Goal: Task Accomplishment & Management: Use online tool/utility

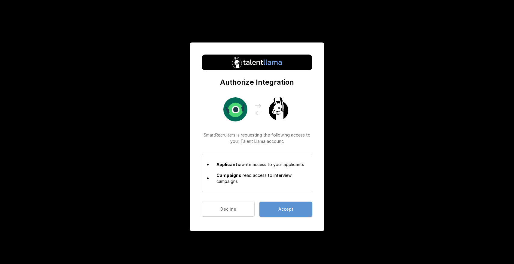
click at [276, 212] on button "Accept" at bounding box center [286, 208] width 53 height 15
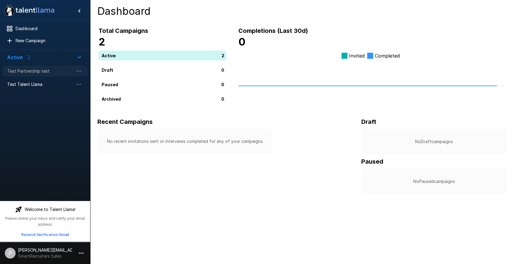
click at [42, 73] on span "Test Partnership test" at bounding box center [40, 71] width 66 height 6
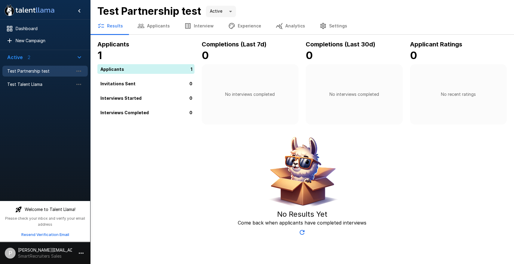
click at [122, 68] on div "1" at bounding box center [147, 69] width 100 height 10
click at [113, 70] on div "1" at bounding box center [147, 69] width 100 height 10
click at [188, 68] on div "1" at bounding box center [147, 69] width 100 height 10
click at [151, 21] on button "Applicants" at bounding box center [153, 25] width 47 height 17
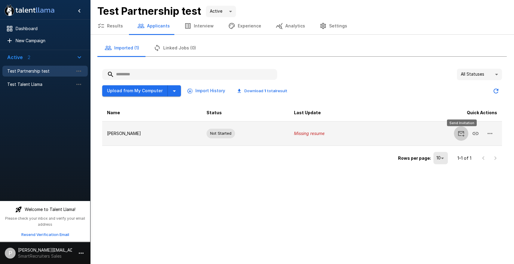
click at [463, 134] on icon "Send Invitation" at bounding box center [461, 133] width 7 height 7
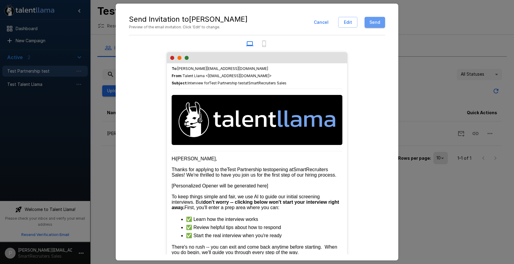
click at [378, 23] on button "Send" at bounding box center [375, 22] width 20 height 11
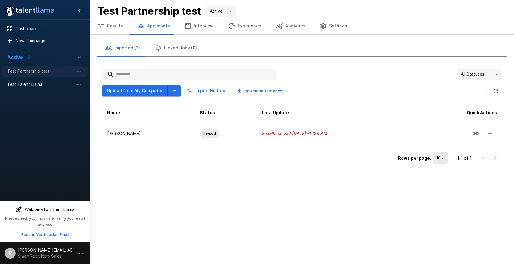
click at [36, 69] on span "Test Partnership test" at bounding box center [40, 71] width 66 height 6
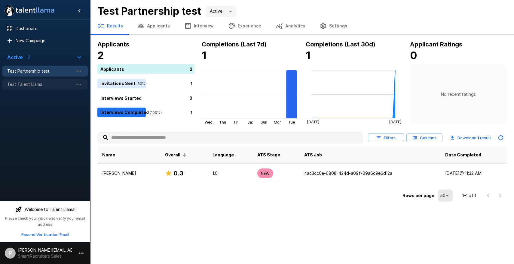
click at [30, 85] on span "Test Talent Llama" at bounding box center [40, 84] width 66 height 6
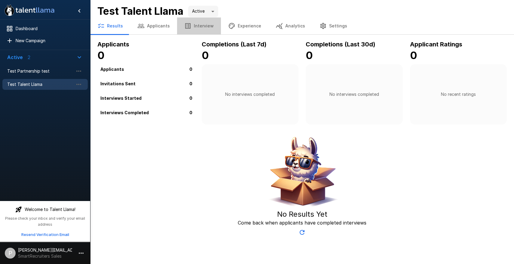
click at [206, 25] on button "Interview" at bounding box center [199, 25] width 44 height 17
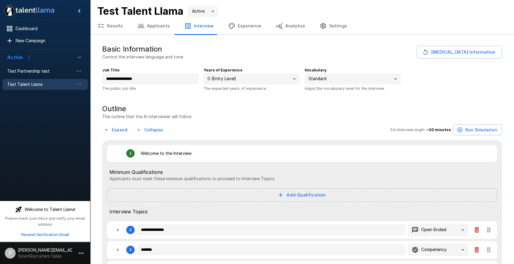
type textarea "*"
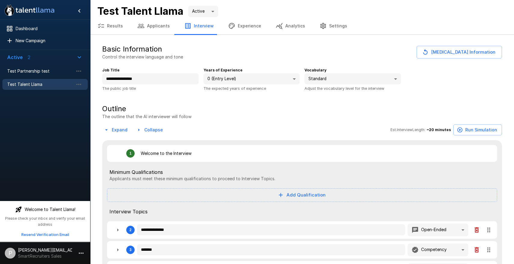
type textarea "*"
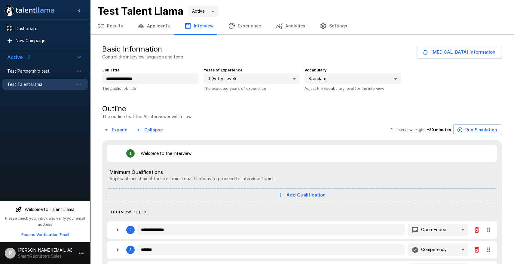
type textarea "*"
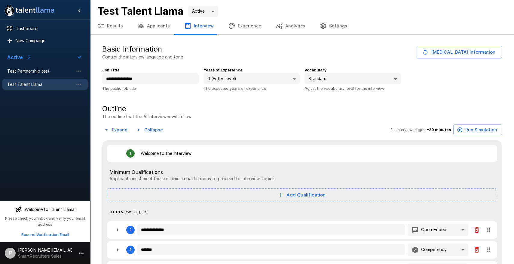
type textarea "*"
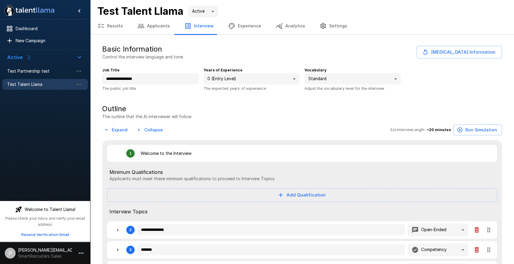
type textarea "*"
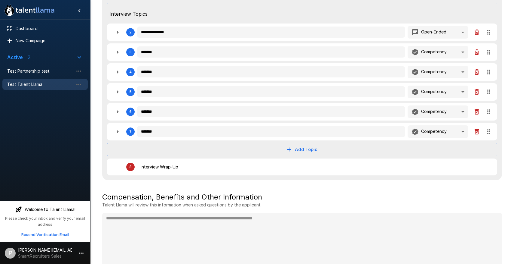
scroll to position [201, 0]
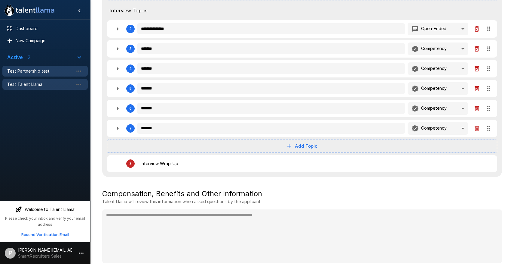
click at [50, 70] on span "Test Partnership test" at bounding box center [40, 71] width 66 height 6
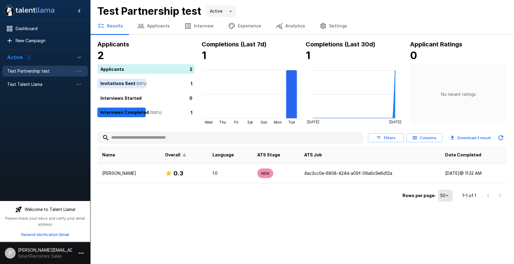
click at [197, 27] on button "Interview" at bounding box center [199, 25] width 44 height 17
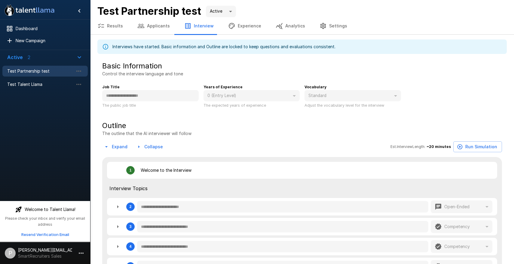
type textarea "*"
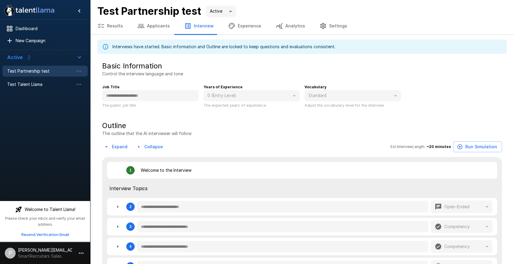
type textarea "*"
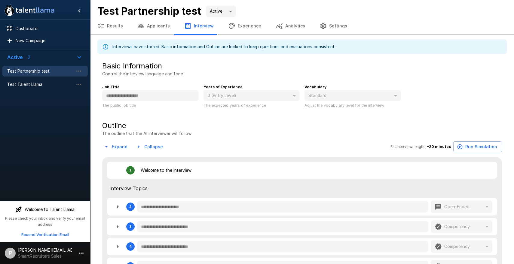
type textarea "*"
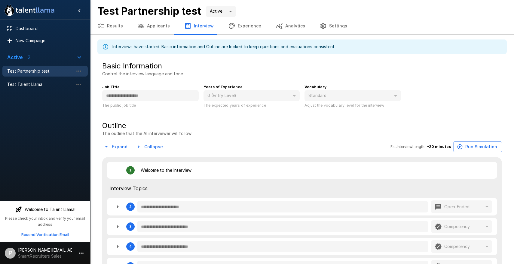
type textarea "*"
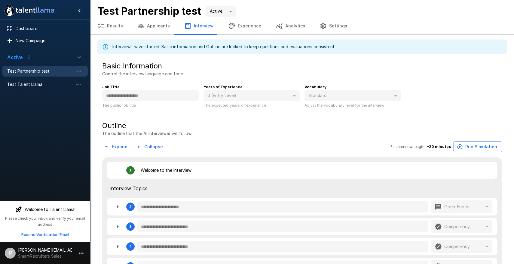
type textarea "*"
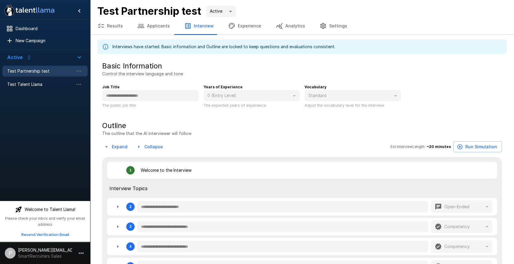
type textarea "*"
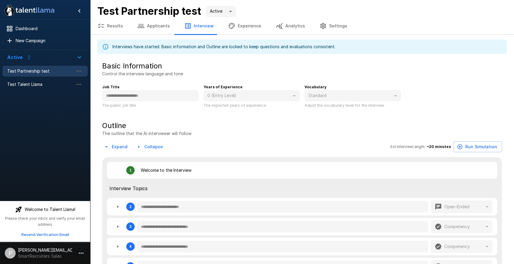
type textarea "*"
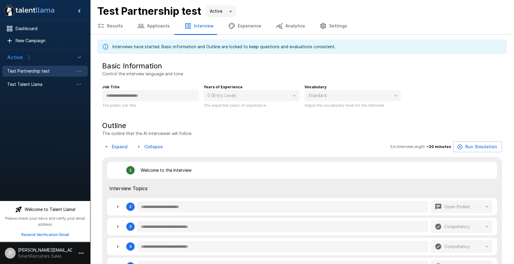
type textarea "*"
click at [163, 27] on button "Applicants" at bounding box center [153, 25] width 47 height 17
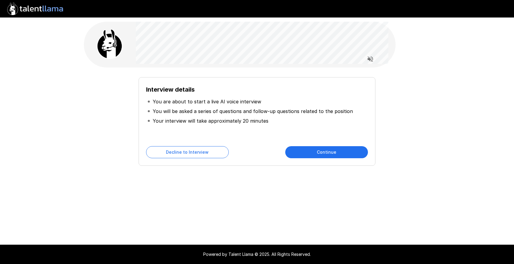
click at [312, 149] on button "Continue" at bounding box center [326, 152] width 83 height 12
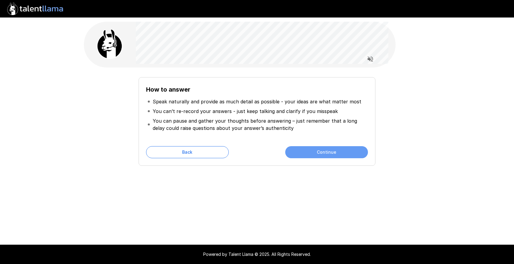
click at [312, 149] on button "Continue" at bounding box center [326, 152] width 83 height 12
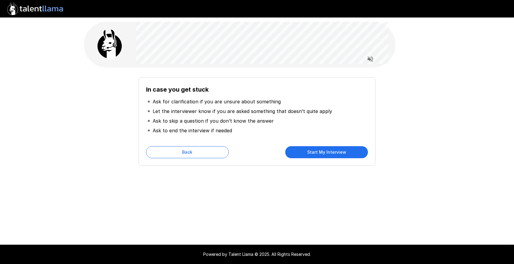
click at [312, 149] on button "Start My Interview" at bounding box center [326, 152] width 83 height 12
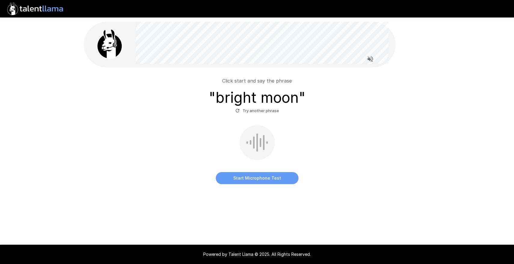
click at [265, 177] on button "Start Microphone Test" at bounding box center [257, 178] width 83 height 12
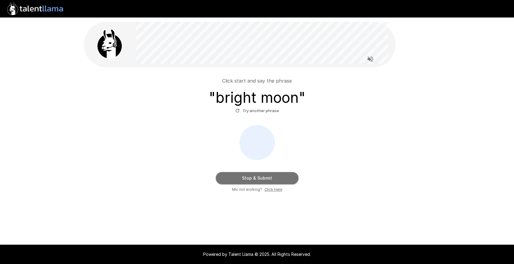
click at [265, 177] on button "Stop & Submit" at bounding box center [257, 178] width 83 height 12
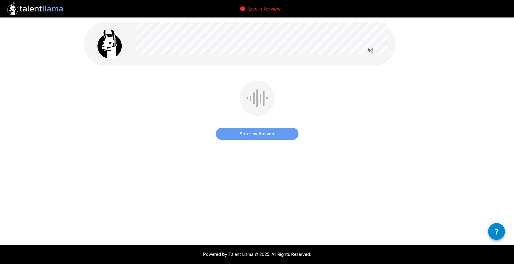
click at [264, 136] on button "Start my Answer" at bounding box center [257, 134] width 83 height 12
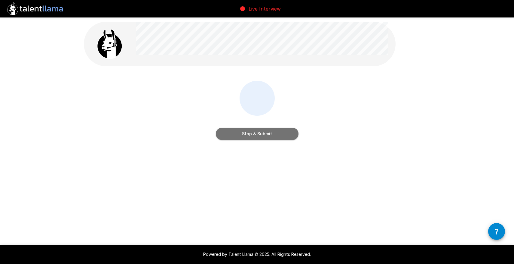
click at [264, 136] on button "Stop & Submit" at bounding box center [257, 134] width 83 height 12
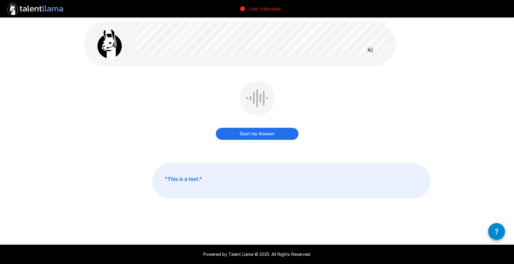
click at [264, 134] on button "Start my Answer" at bounding box center [257, 134] width 83 height 12
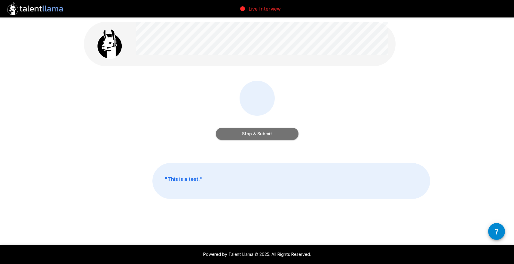
click at [264, 134] on button "Stop & Submit" at bounding box center [257, 134] width 83 height 12
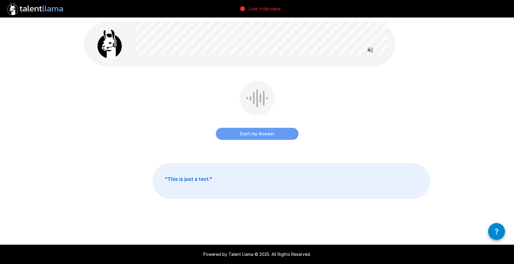
click at [271, 139] on button "Start my Answer" at bounding box center [257, 134] width 83 height 12
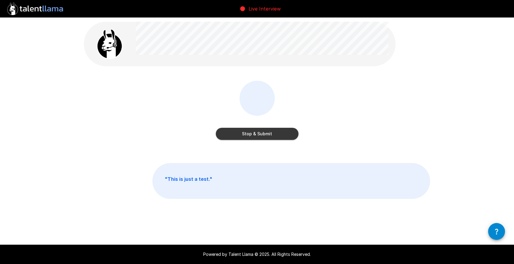
click at [259, 134] on button "Stop & Submit" at bounding box center [257, 134] width 83 height 12
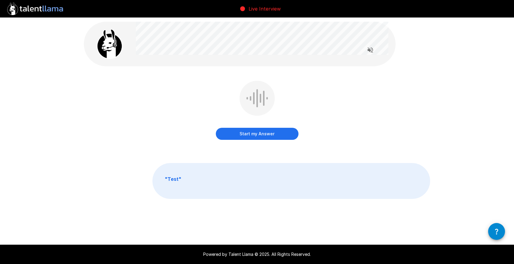
click at [259, 134] on button "Start my Answer" at bounding box center [257, 134] width 83 height 12
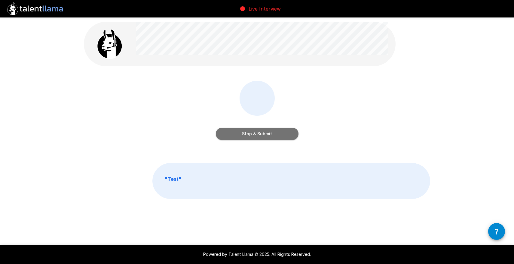
click at [259, 134] on button "Stop & Submit" at bounding box center [257, 134] width 83 height 12
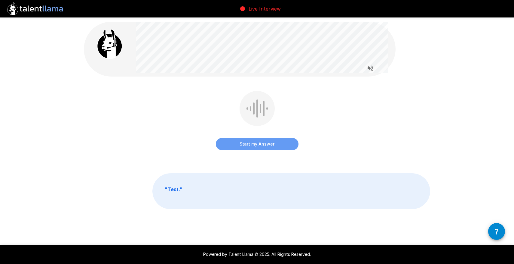
click at [260, 144] on button "Start my Answer" at bounding box center [257, 144] width 83 height 12
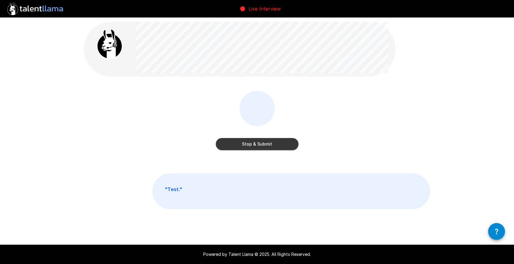
click at [260, 144] on button "Stop & Submit" at bounding box center [257, 144] width 83 height 12
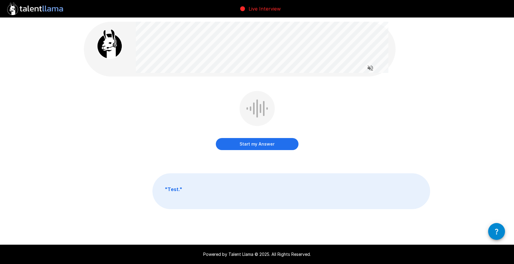
click at [259, 141] on button "Start my Answer" at bounding box center [257, 144] width 83 height 12
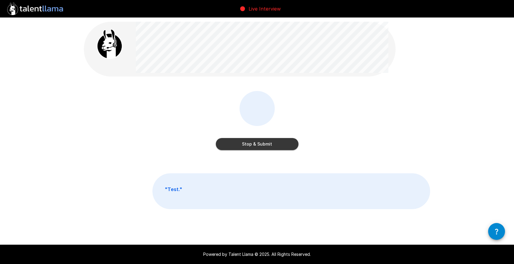
click at [259, 141] on button "Stop & Submit" at bounding box center [257, 144] width 83 height 12
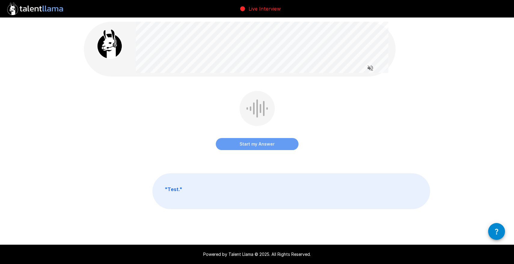
click at [257, 143] on button "Start my Answer" at bounding box center [257, 144] width 83 height 12
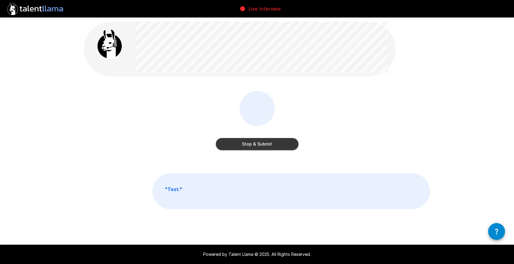
click at [257, 143] on button "Stop & Submit" at bounding box center [257, 144] width 83 height 12
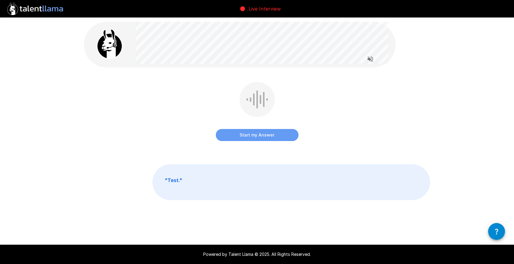
click at [255, 134] on button "Start my Answer" at bounding box center [257, 135] width 83 height 12
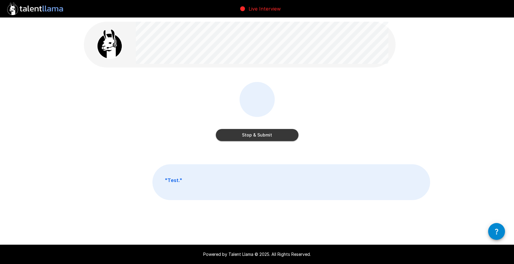
click at [255, 134] on button "Stop & Submit" at bounding box center [257, 135] width 83 height 12
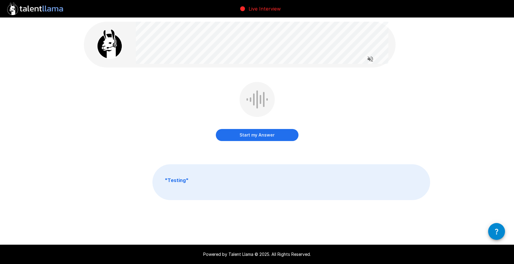
click at [255, 141] on div "Start my Answer" at bounding box center [257, 112] width 83 height 61
click at [256, 133] on button "Start my Answer" at bounding box center [257, 135] width 83 height 12
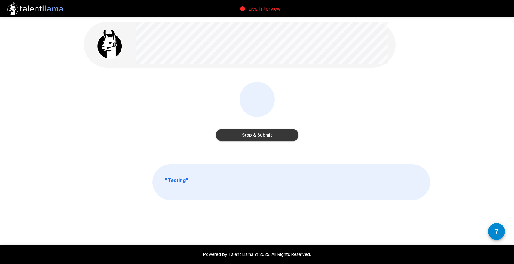
click at [256, 133] on button "Stop & Submit" at bounding box center [257, 135] width 83 height 12
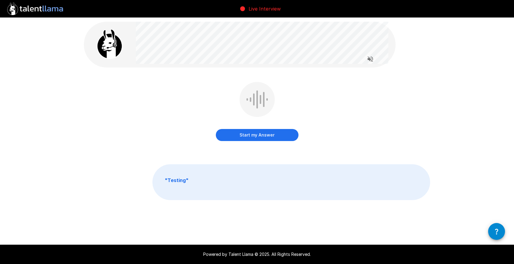
click at [256, 135] on button "Start my Answer" at bounding box center [257, 135] width 83 height 12
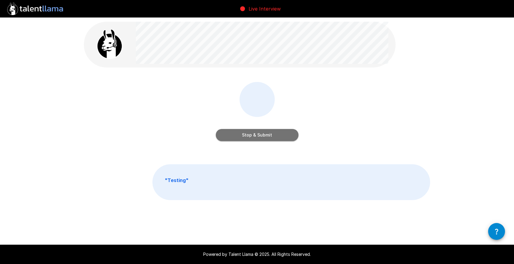
click at [256, 135] on button "Stop & Submit" at bounding box center [257, 135] width 83 height 12
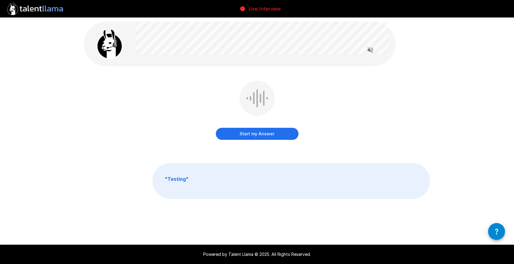
click at [254, 131] on button "Start my Answer" at bounding box center [257, 134] width 83 height 12
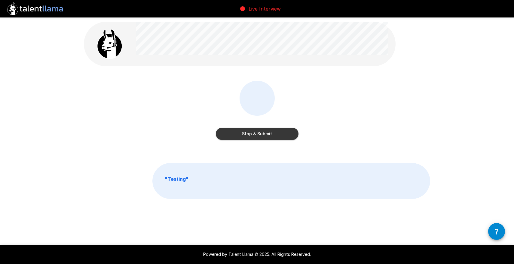
click at [254, 131] on button "Stop & Submit" at bounding box center [257, 134] width 83 height 12
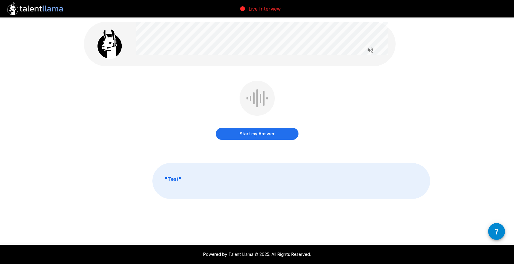
click at [249, 137] on button "Start my Answer" at bounding box center [257, 134] width 83 height 12
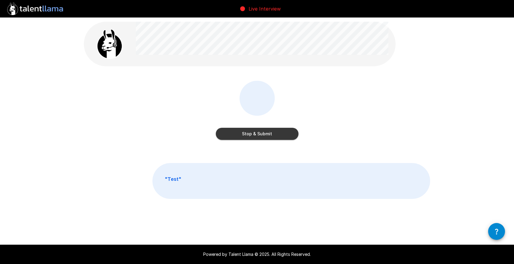
click at [249, 137] on button "Stop & Submit" at bounding box center [257, 134] width 83 height 12
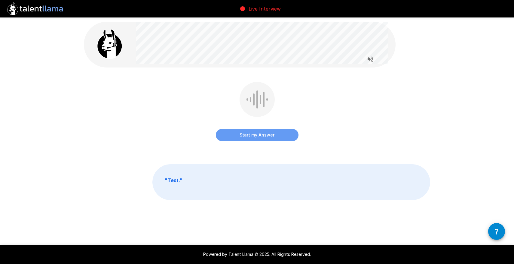
click at [254, 136] on button "Start my Answer" at bounding box center [257, 135] width 83 height 12
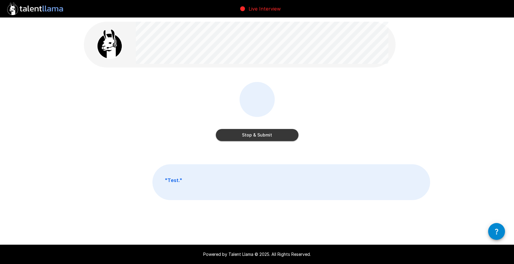
click at [254, 136] on button "Stop & Submit" at bounding box center [257, 135] width 83 height 12
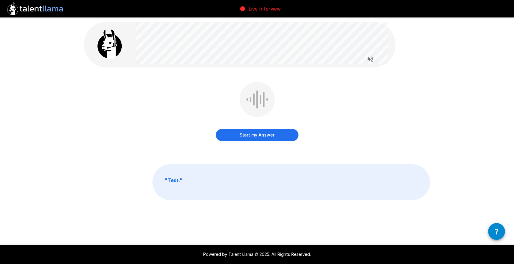
click at [245, 138] on button "Start my Answer" at bounding box center [257, 135] width 83 height 12
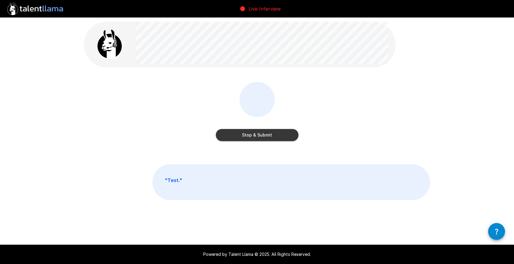
click at [245, 138] on button "Stop & Submit" at bounding box center [257, 135] width 83 height 12
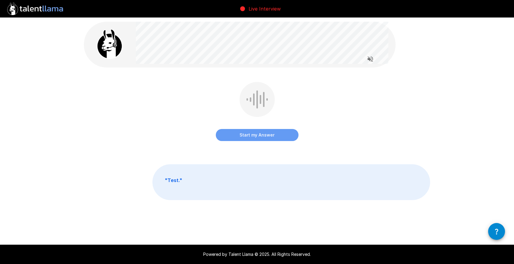
click at [245, 138] on button "Start my Answer" at bounding box center [257, 135] width 83 height 12
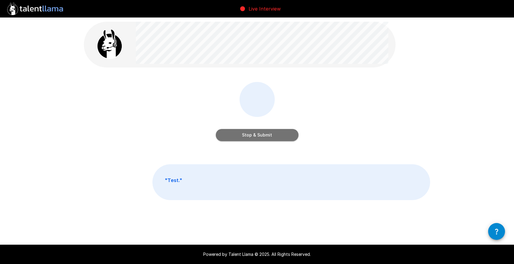
click at [245, 138] on button "Stop & Submit" at bounding box center [257, 135] width 83 height 12
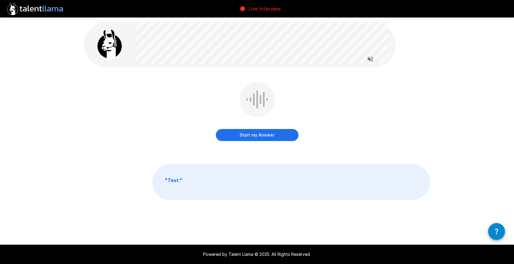
click at [245, 138] on button "Start my Answer" at bounding box center [257, 135] width 83 height 12
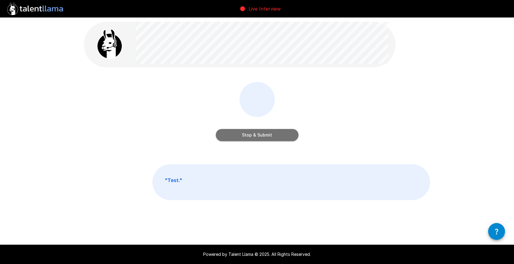
click at [245, 138] on button "Stop & Submit" at bounding box center [257, 135] width 83 height 12
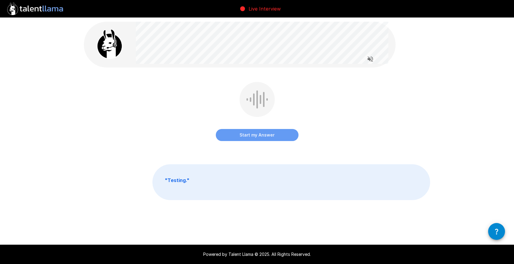
click at [245, 138] on button "Start my Answer" at bounding box center [257, 135] width 83 height 12
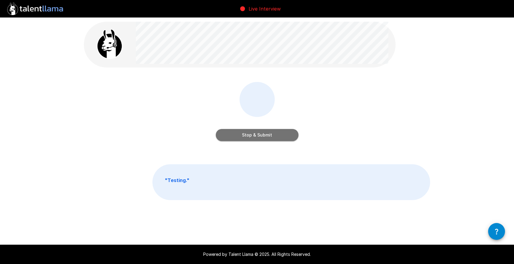
click at [245, 138] on button "Stop & Submit" at bounding box center [257, 135] width 83 height 12
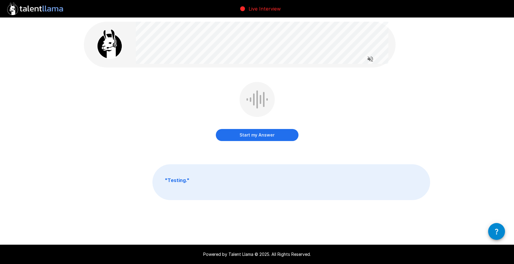
click at [249, 132] on button "Start my Answer" at bounding box center [257, 135] width 83 height 12
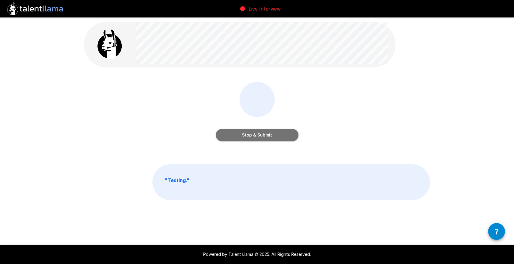
click at [249, 132] on button "Stop & Submit" at bounding box center [257, 135] width 83 height 12
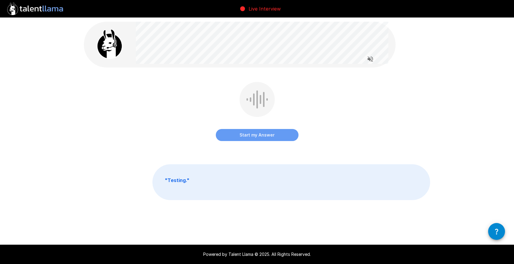
click at [249, 133] on button "Start my Answer" at bounding box center [257, 135] width 83 height 12
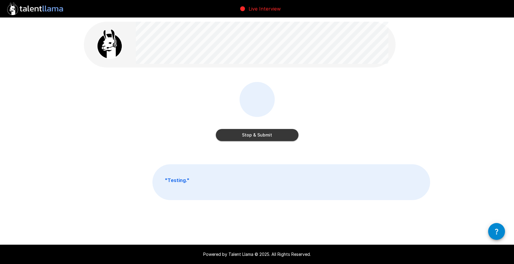
click at [249, 133] on button "Stop & Submit" at bounding box center [257, 135] width 83 height 12
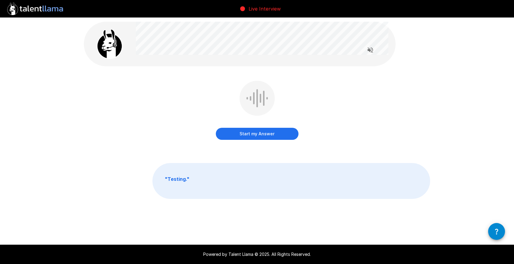
click at [251, 137] on button "Start my Answer" at bounding box center [257, 134] width 83 height 12
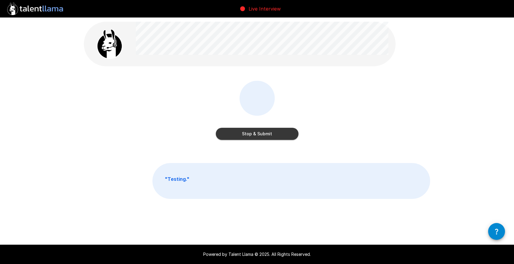
click at [251, 137] on button "Stop & Submit" at bounding box center [257, 134] width 83 height 12
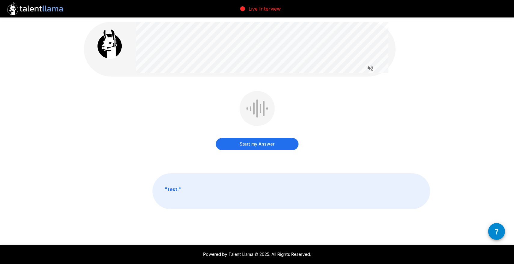
click at [260, 137] on div "Start my Answer" at bounding box center [257, 121] width 83 height 61
click at [260, 140] on button "Start my Answer" at bounding box center [257, 144] width 83 height 12
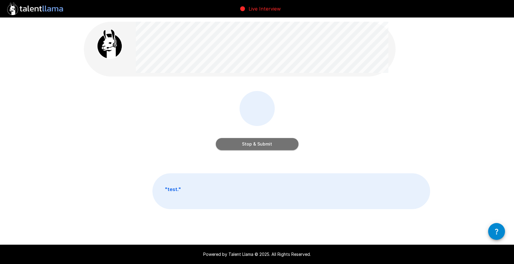
click at [260, 140] on button "Stop & Submit" at bounding box center [257, 144] width 83 height 12
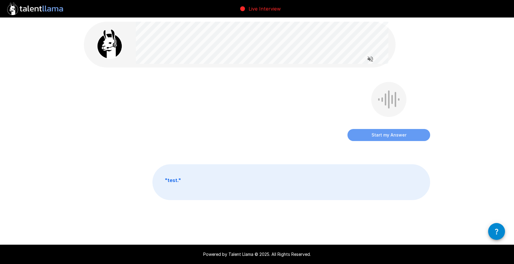
click at [364, 137] on button "Start my Answer" at bounding box center [389, 135] width 83 height 12
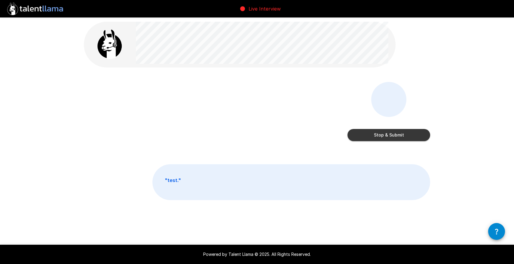
click at [364, 137] on button "Stop & Submit" at bounding box center [389, 135] width 83 height 12
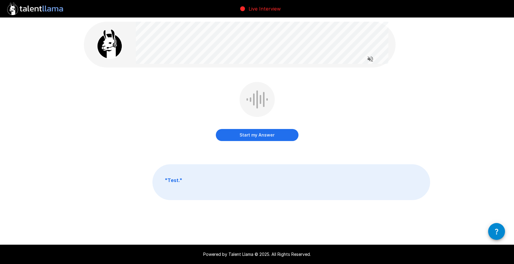
click at [268, 144] on div "Start my Answer" at bounding box center [257, 116] width 347 height 68
click at [272, 135] on button "Start my Answer" at bounding box center [257, 135] width 83 height 12
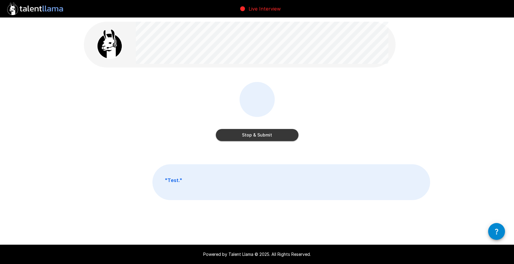
click at [272, 135] on button "Stop & Submit" at bounding box center [257, 135] width 83 height 12
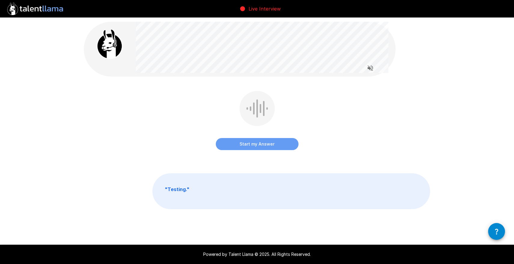
click at [268, 141] on button "Start my Answer" at bounding box center [257, 144] width 83 height 12
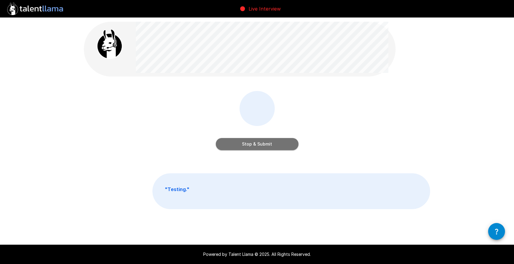
click at [268, 141] on button "Stop & Submit" at bounding box center [257, 144] width 83 height 12
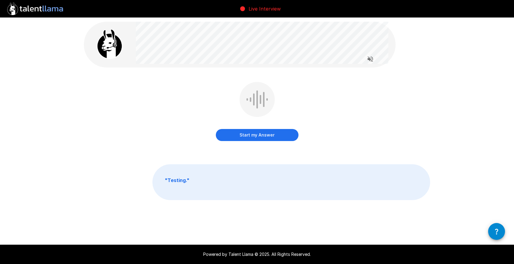
click at [267, 142] on div "Start my Answer" at bounding box center [257, 112] width 83 height 61
click at [270, 133] on button "Start my Answer" at bounding box center [257, 135] width 83 height 12
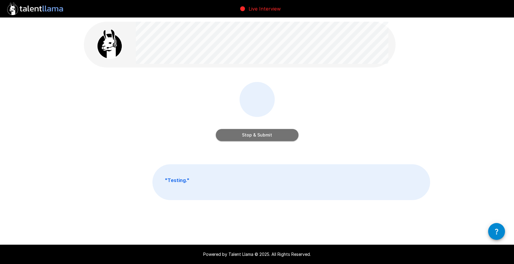
click at [270, 133] on button "Stop & Submit" at bounding box center [257, 135] width 83 height 12
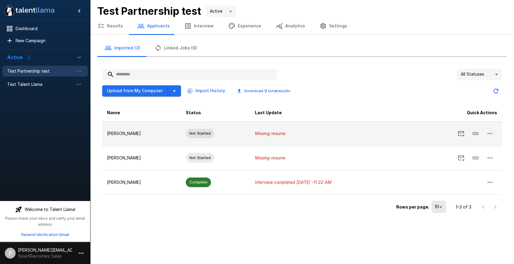
click at [279, 138] on td "Missing resume" at bounding box center [328, 133] width 156 height 24
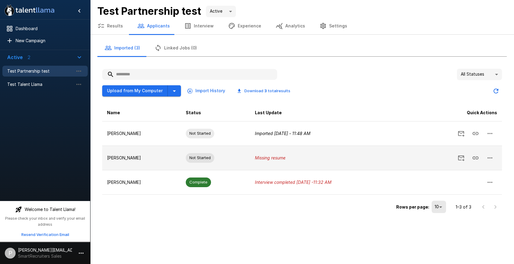
click at [360, 158] on p "Missing resume" at bounding box center [328, 158] width 146 height 6
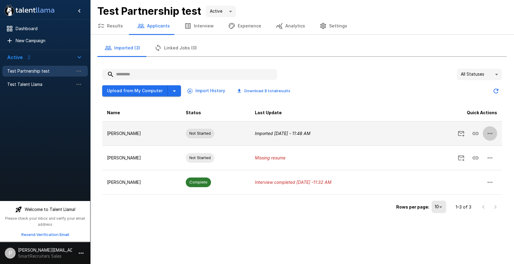
click at [491, 134] on icon "button" at bounding box center [490, 133] width 7 height 7
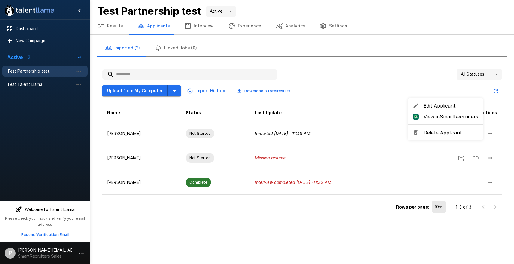
click at [437, 79] on div at bounding box center [257, 132] width 514 height 264
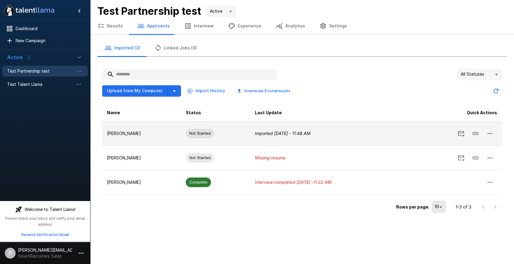
click at [424, 134] on td at bounding box center [455, 133] width 96 height 24
click at [330, 129] on td "Imported [DATE] - 11:48 AM" at bounding box center [328, 133] width 156 height 24
click at [462, 132] on icon "Send Invitation" at bounding box center [461, 134] width 6 height 6
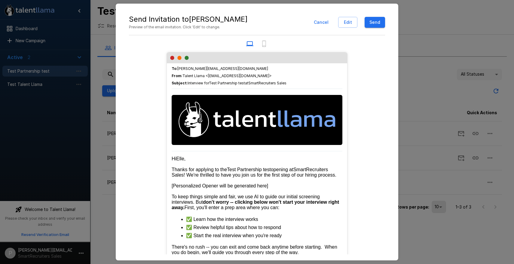
click at [379, 23] on button "Send" at bounding box center [375, 22] width 20 height 11
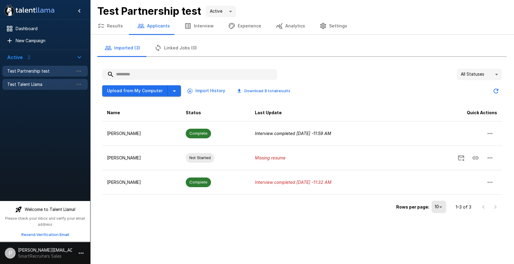
click at [34, 81] on span "Test Talent Llama" at bounding box center [40, 84] width 66 height 6
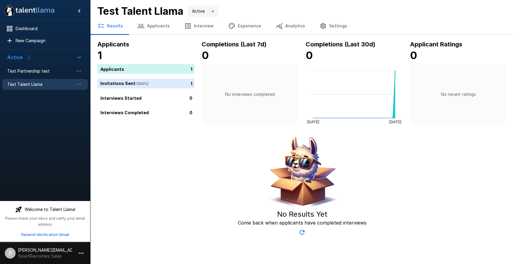
click at [152, 28] on button "Applicants" at bounding box center [153, 25] width 47 height 17
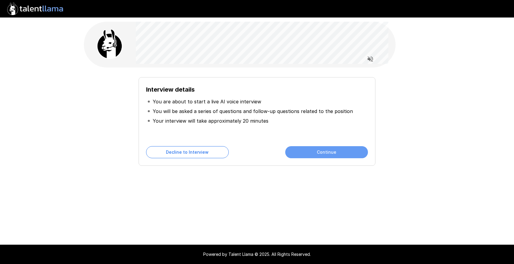
click at [314, 149] on button "Continue" at bounding box center [326, 152] width 83 height 12
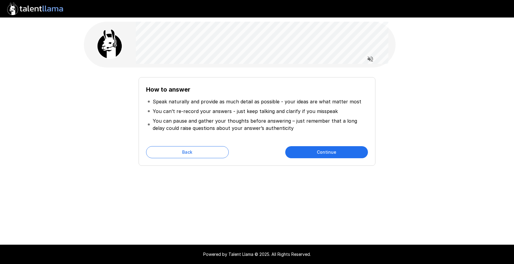
click at [314, 149] on button "Continue" at bounding box center [326, 152] width 83 height 12
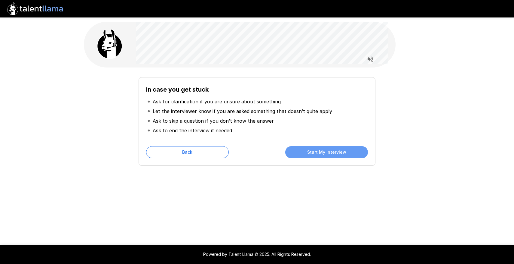
click at [309, 152] on button "Start My Interview" at bounding box center [326, 152] width 83 height 12
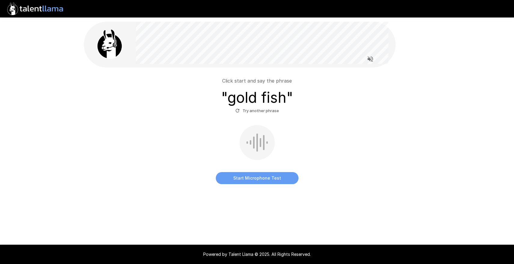
click at [246, 174] on button "Start Microphone Test" at bounding box center [257, 178] width 83 height 12
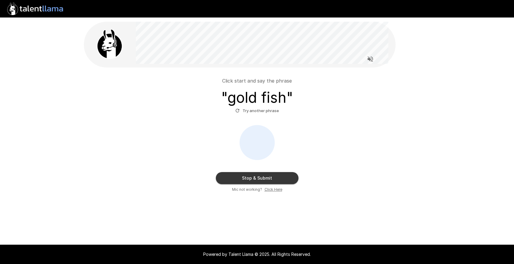
click at [246, 174] on button "Stop & Submit" at bounding box center [257, 178] width 83 height 12
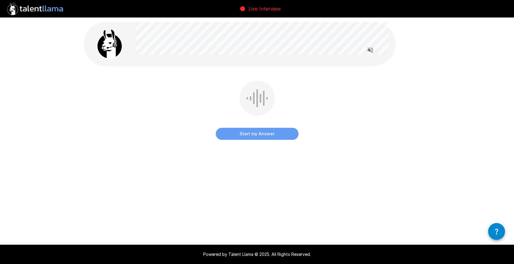
click at [273, 132] on button "Start my Answer" at bounding box center [257, 134] width 83 height 12
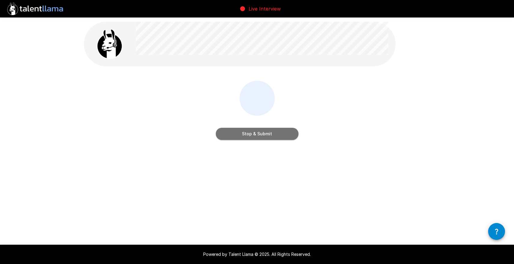
click at [260, 134] on button "Stop & Submit" at bounding box center [257, 134] width 83 height 12
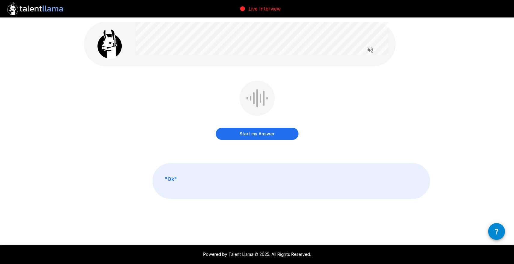
click at [259, 133] on button "Start my Answer" at bounding box center [257, 134] width 83 height 12
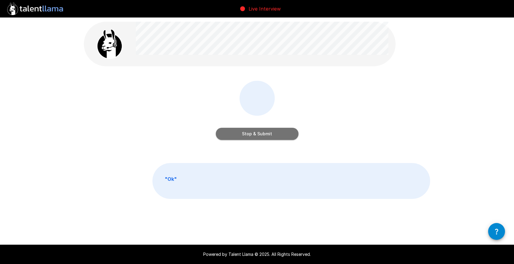
click at [259, 133] on button "Stop & Submit" at bounding box center [257, 134] width 83 height 12
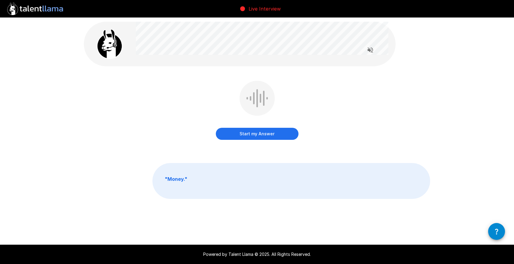
click at [257, 137] on button "Start my Answer" at bounding box center [257, 134] width 83 height 12
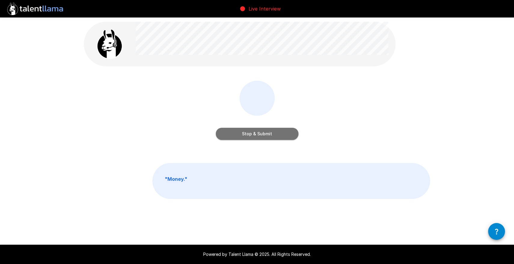
click at [257, 137] on button "Stop & Submit" at bounding box center [257, 134] width 83 height 12
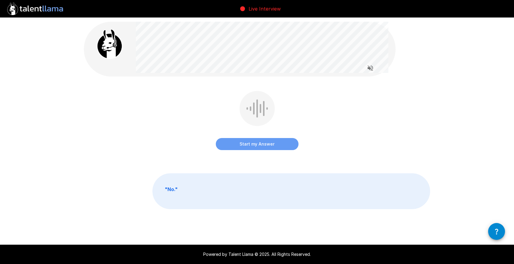
click at [259, 142] on button "Start my Answer" at bounding box center [257, 144] width 83 height 12
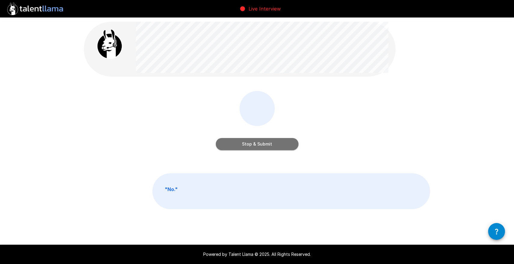
click at [259, 142] on button "Stop & Submit" at bounding box center [257, 144] width 83 height 12
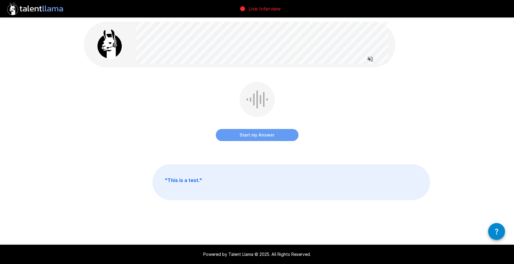
click at [257, 133] on button "Start my Answer" at bounding box center [257, 135] width 83 height 12
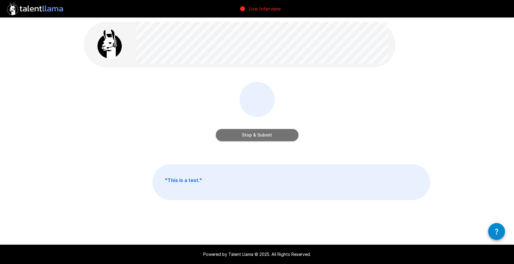
click at [257, 133] on button "Stop & Submit" at bounding box center [257, 135] width 83 height 12
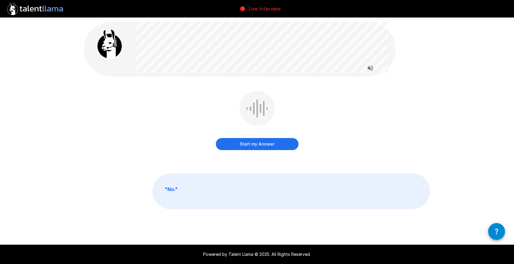
click at [254, 141] on button "Start my Answer" at bounding box center [257, 144] width 83 height 12
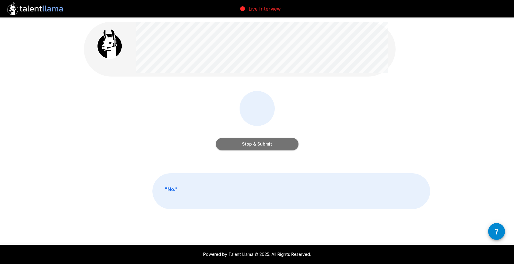
click at [254, 141] on button "Stop & Submit" at bounding box center [257, 144] width 83 height 12
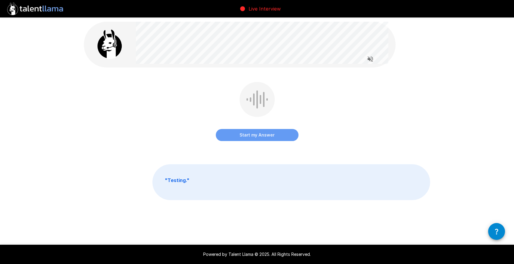
click at [251, 131] on button "Start my Answer" at bounding box center [257, 135] width 83 height 12
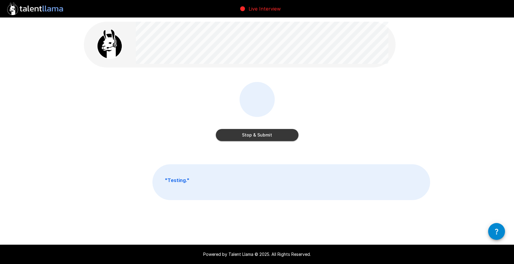
click at [251, 131] on button "Stop & Submit" at bounding box center [257, 135] width 83 height 12
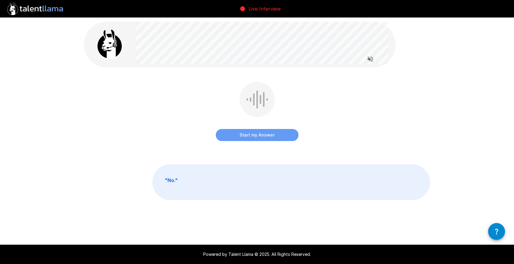
click at [256, 133] on button "Start my Answer" at bounding box center [257, 135] width 83 height 12
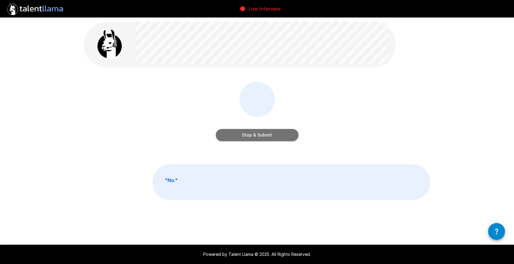
click at [256, 133] on button "Stop & Submit" at bounding box center [257, 135] width 83 height 12
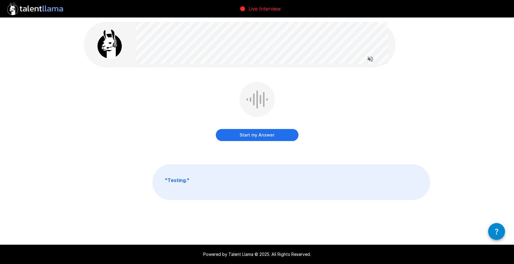
click at [258, 140] on button "Start my Answer" at bounding box center [257, 135] width 83 height 12
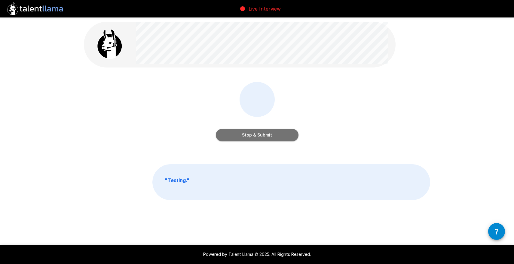
click at [258, 140] on button "Stop & Submit" at bounding box center [257, 135] width 83 height 12
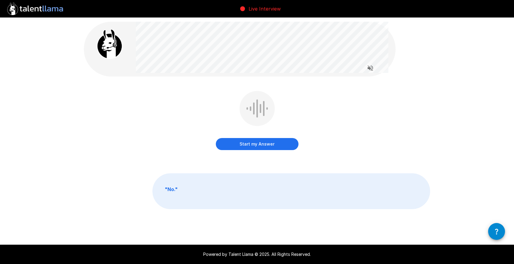
click at [257, 141] on button "Start my Answer" at bounding box center [257, 144] width 83 height 12
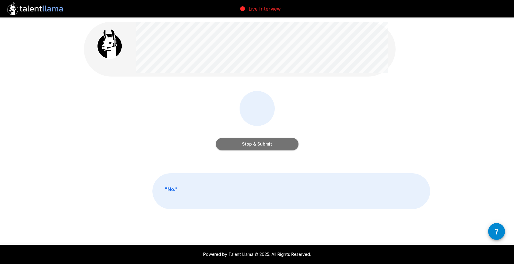
click at [257, 141] on button "Stop & Submit" at bounding box center [257, 144] width 83 height 12
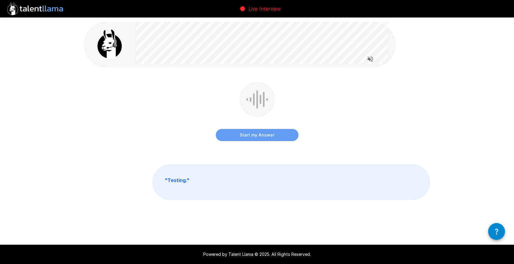
click at [256, 138] on button "Start my Answer" at bounding box center [257, 135] width 83 height 12
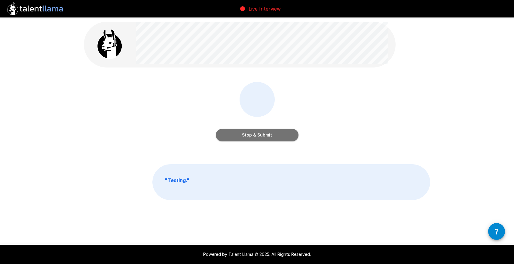
click at [256, 138] on button "Stop & Submit" at bounding box center [257, 135] width 83 height 12
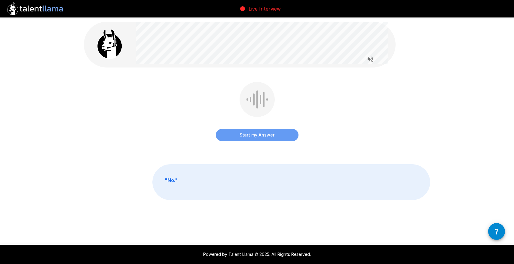
click at [258, 129] on button "Start my Answer" at bounding box center [257, 135] width 83 height 12
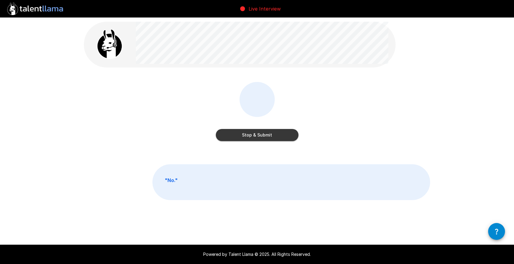
click at [258, 129] on button "Stop & Submit" at bounding box center [257, 135] width 83 height 12
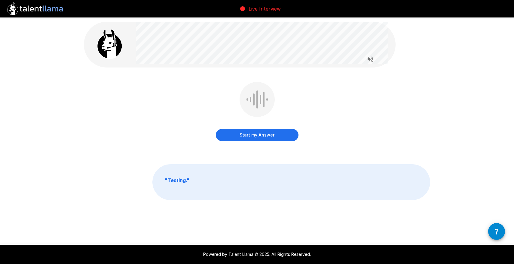
click at [248, 137] on button "Start my Answer" at bounding box center [257, 135] width 83 height 12
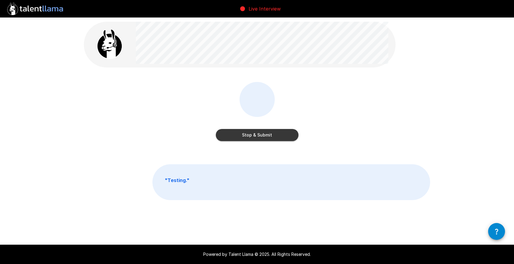
click at [250, 138] on button "Stop & Submit" at bounding box center [257, 135] width 83 height 12
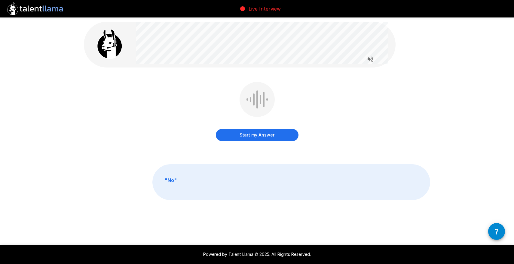
click at [255, 133] on button "Start my Answer" at bounding box center [257, 135] width 83 height 12
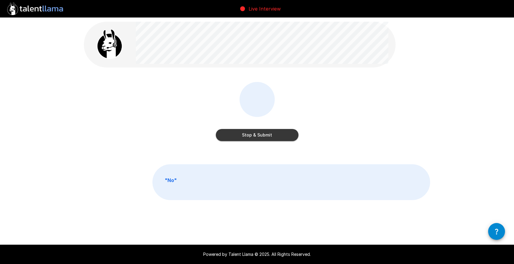
click at [255, 133] on button "Stop & Submit" at bounding box center [257, 135] width 83 height 12
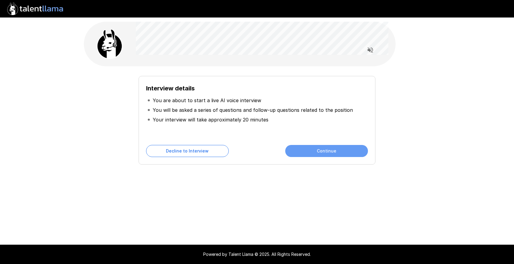
click at [337, 150] on button "Continue" at bounding box center [326, 151] width 83 height 12
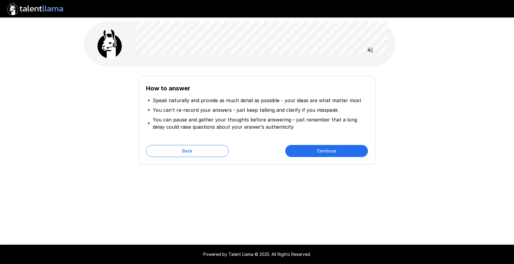
click at [326, 149] on button "Continue" at bounding box center [326, 151] width 83 height 12
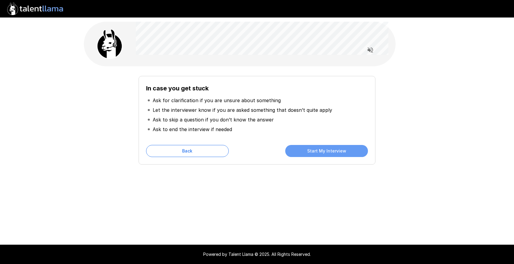
click at [326, 149] on button "Start My Interview" at bounding box center [326, 151] width 83 height 12
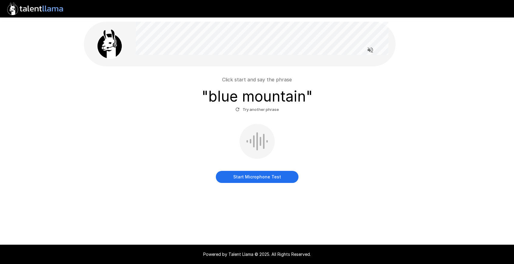
click at [273, 180] on button "Start Microphone Test" at bounding box center [257, 177] width 83 height 12
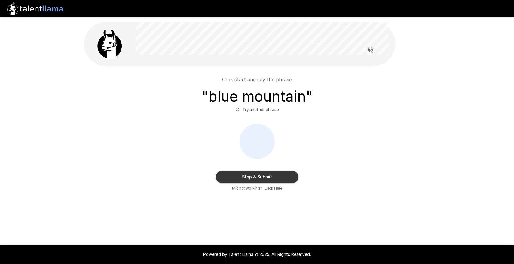
click at [273, 180] on button "Stop & Submit" at bounding box center [257, 177] width 83 height 12
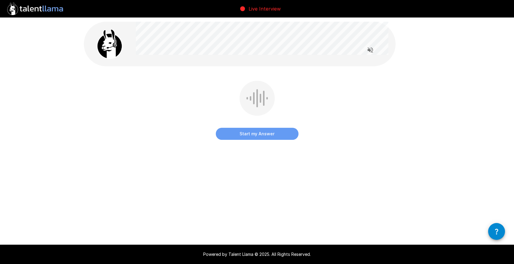
click at [260, 135] on button "Start my Answer" at bounding box center [257, 134] width 83 height 12
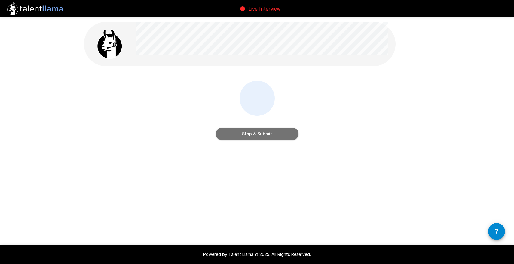
click at [260, 135] on button "Stop & Submit" at bounding box center [257, 134] width 83 height 12
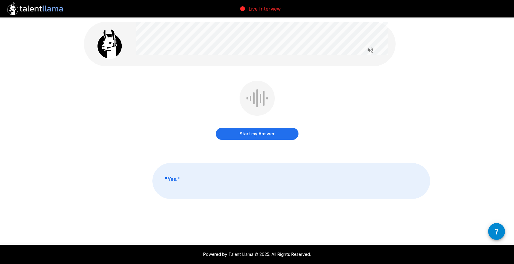
click at [264, 132] on button "Start my Answer" at bounding box center [257, 134] width 83 height 12
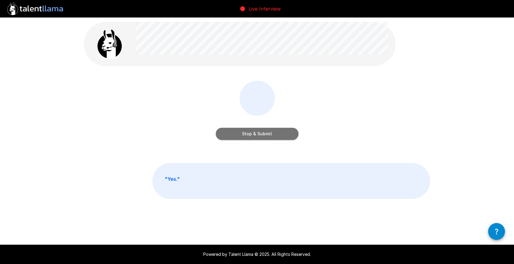
click at [261, 134] on button "Stop & Submit" at bounding box center [257, 134] width 83 height 12
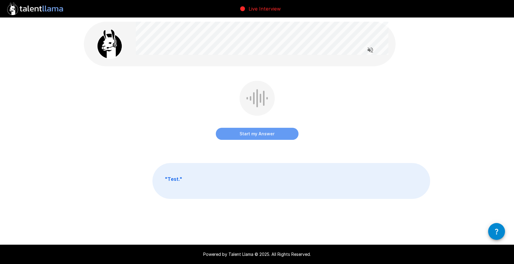
click at [262, 135] on button "Start my Answer" at bounding box center [257, 134] width 83 height 12
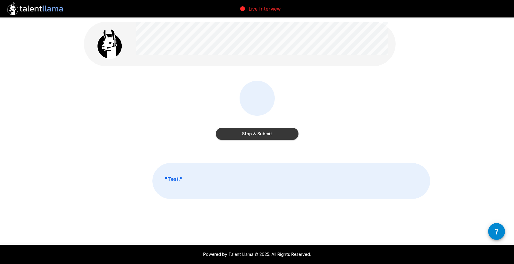
click at [262, 135] on button "Stop & Submit" at bounding box center [257, 134] width 83 height 12
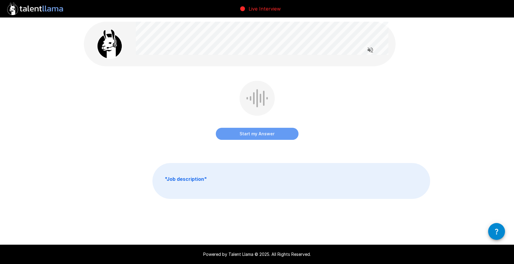
click at [260, 133] on button "Start my Answer" at bounding box center [257, 134] width 83 height 12
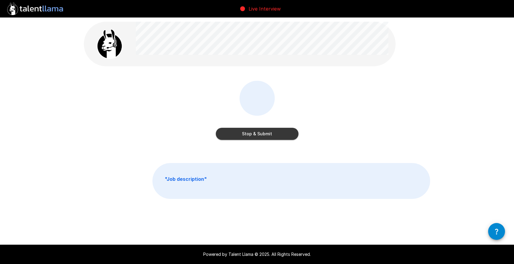
click at [260, 133] on button "Stop & Submit" at bounding box center [257, 134] width 83 height 12
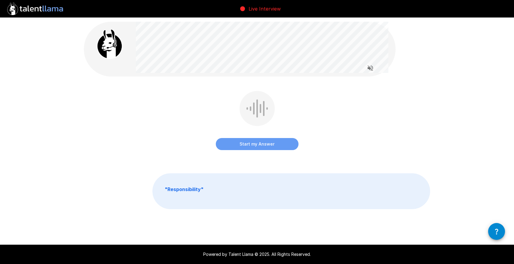
click at [263, 145] on button "Start my Answer" at bounding box center [257, 144] width 83 height 12
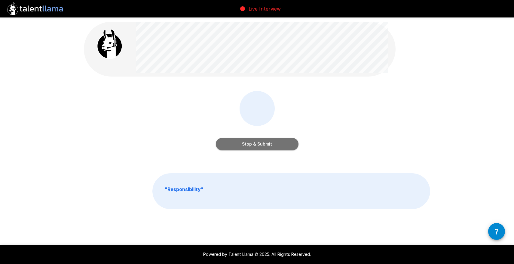
click at [263, 145] on button "Stop & Submit" at bounding box center [257, 144] width 83 height 12
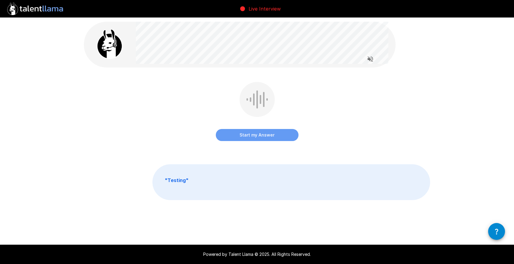
click at [254, 138] on button "Start my Answer" at bounding box center [257, 135] width 83 height 12
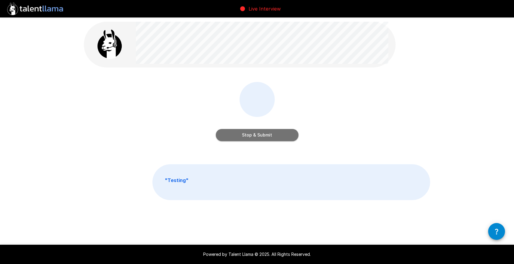
click at [254, 138] on button "Stop & Submit" at bounding box center [257, 135] width 83 height 12
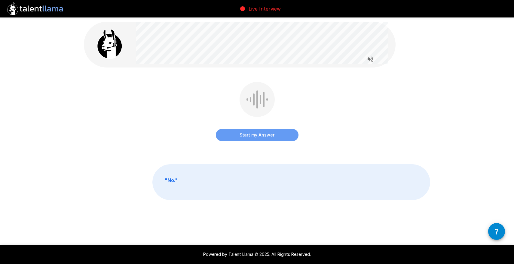
click at [264, 132] on button "Start my Answer" at bounding box center [257, 135] width 83 height 12
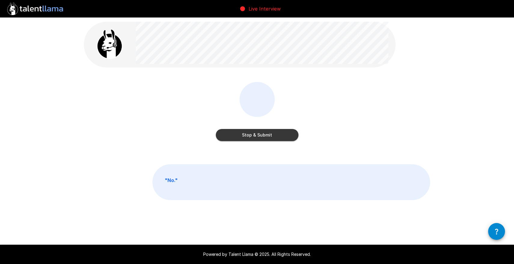
click at [264, 132] on button "Stop & Submit" at bounding box center [257, 135] width 83 height 12
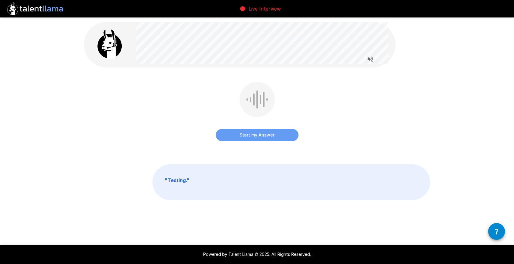
click at [262, 134] on button "Start my Answer" at bounding box center [257, 135] width 83 height 12
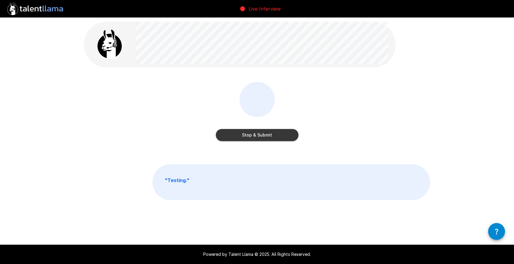
click at [262, 134] on button "Stop & Submit" at bounding box center [257, 135] width 83 height 12
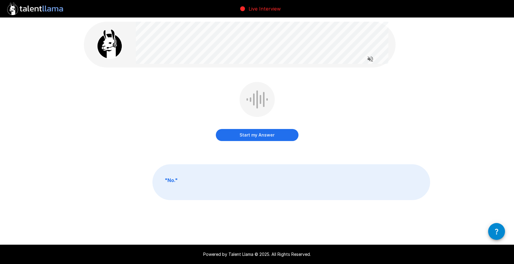
click at [253, 134] on button "Start my Answer" at bounding box center [257, 135] width 83 height 12
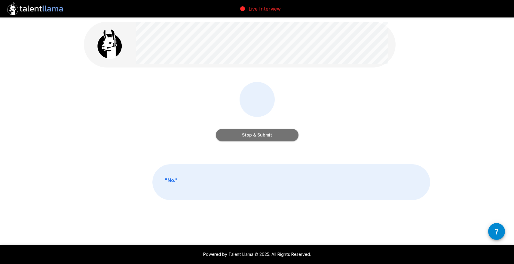
click at [253, 134] on button "Stop & Submit" at bounding box center [257, 135] width 83 height 12
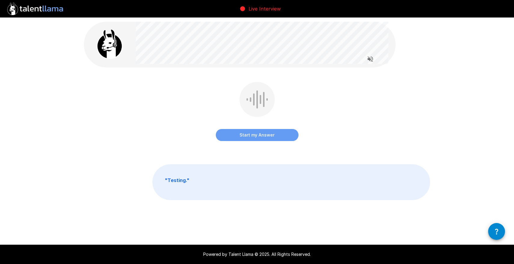
click at [246, 138] on button "Start my Answer" at bounding box center [257, 135] width 83 height 12
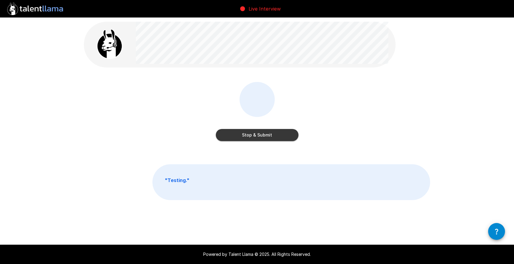
click at [246, 138] on button "Stop & Submit" at bounding box center [257, 135] width 83 height 12
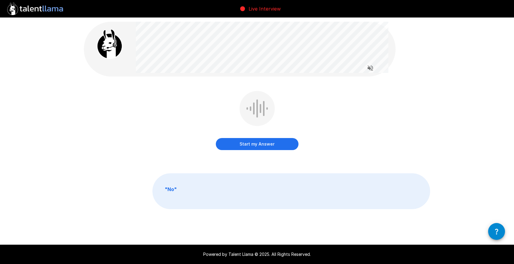
click at [251, 142] on button "Start my Answer" at bounding box center [257, 144] width 83 height 12
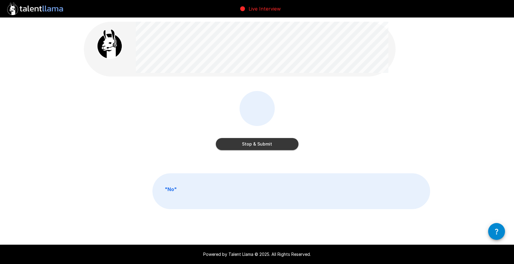
click at [251, 142] on button "Stop & Submit" at bounding box center [257, 144] width 83 height 12
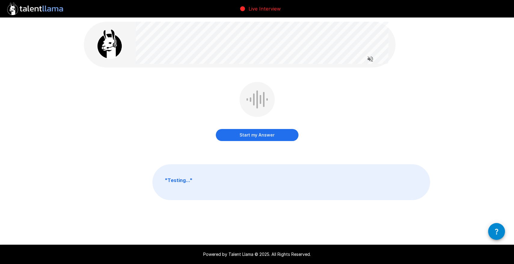
click at [254, 139] on button "Start my Answer" at bounding box center [257, 135] width 83 height 12
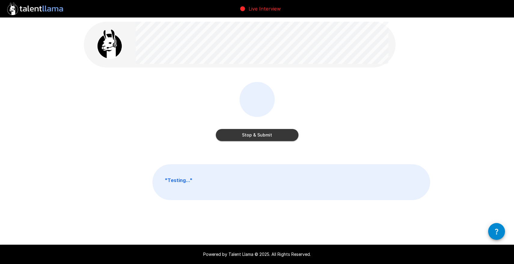
click at [254, 147] on div "Stop & Submit" at bounding box center [257, 116] width 347 height 68
click at [254, 139] on button "Stop & Submit" at bounding box center [257, 135] width 83 height 12
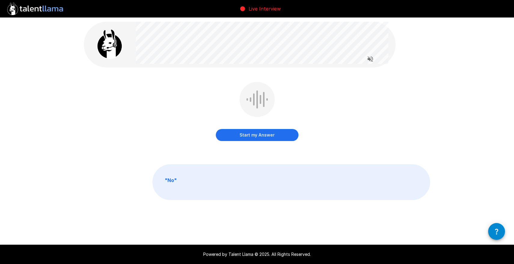
click at [255, 134] on button "Start my Answer" at bounding box center [257, 135] width 83 height 12
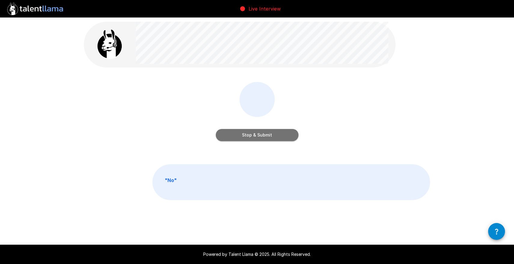
click at [255, 134] on button "Stop & Submit" at bounding box center [257, 135] width 83 height 12
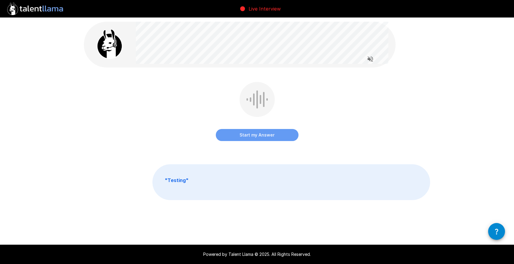
click at [256, 136] on button "Start my Answer" at bounding box center [257, 135] width 83 height 12
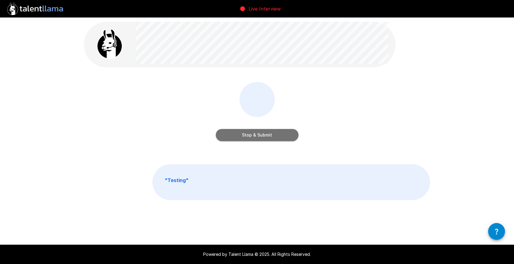
click at [256, 136] on button "Stop & Submit" at bounding box center [257, 135] width 83 height 12
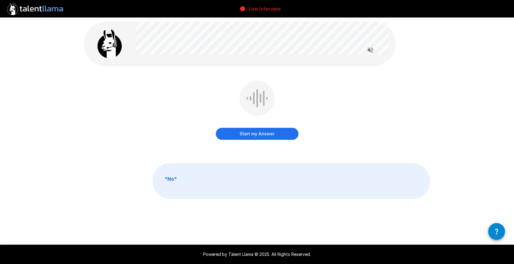
click at [251, 131] on button "Start my Answer" at bounding box center [257, 134] width 83 height 12
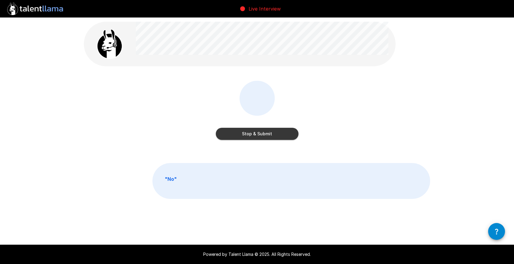
click at [252, 131] on button "Stop & Submit" at bounding box center [257, 134] width 83 height 12
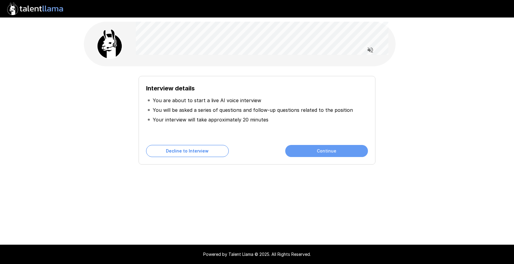
click at [322, 153] on button "Continue" at bounding box center [326, 151] width 83 height 12
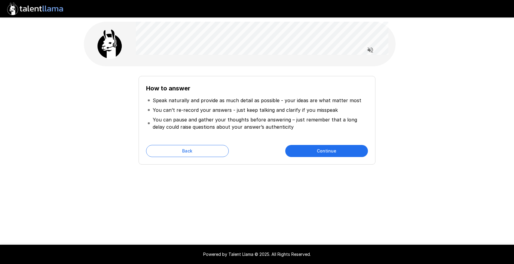
click at [322, 153] on button "Continue" at bounding box center [326, 151] width 83 height 12
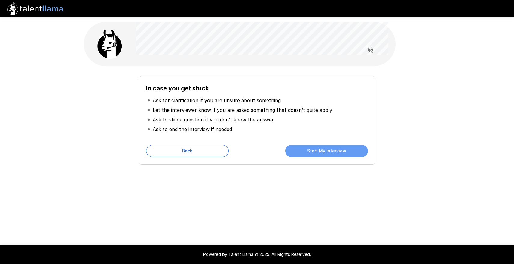
click at [322, 153] on button "Start My Interview" at bounding box center [326, 151] width 83 height 12
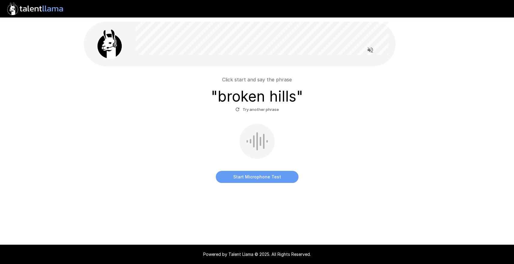
click at [244, 177] on button "Start Microphone Test" at bounding box center [257, 177] width 83 height 12
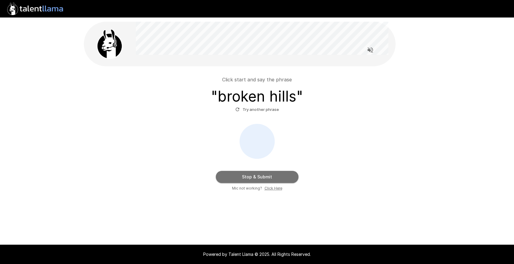
click at [243, 177] on button "Stop & Submit" at bounding box center [257, 177] width 83 height 12
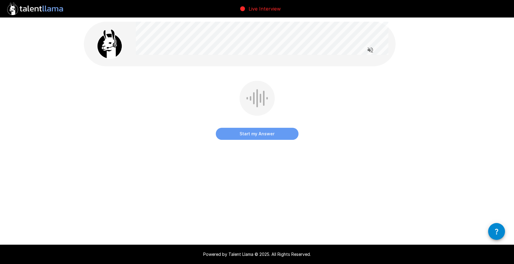
click at [258, 138] on button "Start my Answer" at bounding box center [257, 134] width 83 height 12
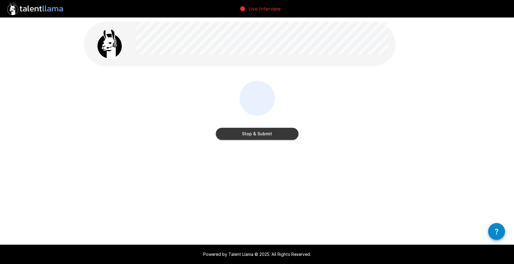
click at [258, 138] on button "Stop & Submit" at bounding box center [257, 134] width 83 height 12
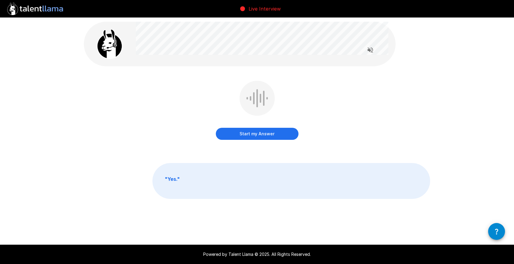
click at [254, 134] on button "Start my Answer" at bounding box center [257, 134] width 83 height 12
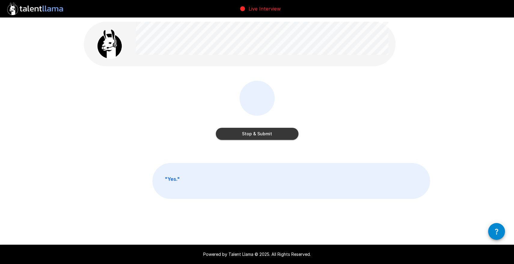
click at [254, 134] on button "Stop & Submit" at bounding box center [257, 134] width 83 height 12
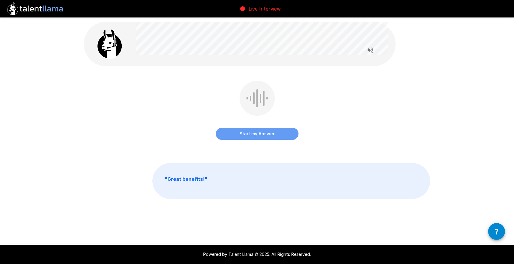
click at [261, 131] on button "Start my Answer" at bounding box center [257, 134] width 83 height 12
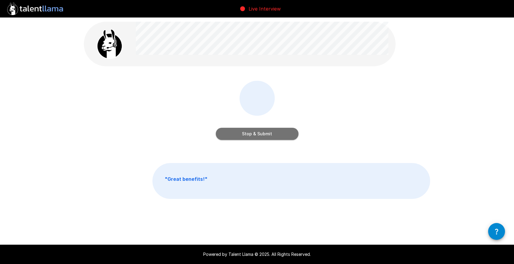
click at [261, 131] on button "Stop & Submit" at bounding box center [257, 134] width 83 height 12
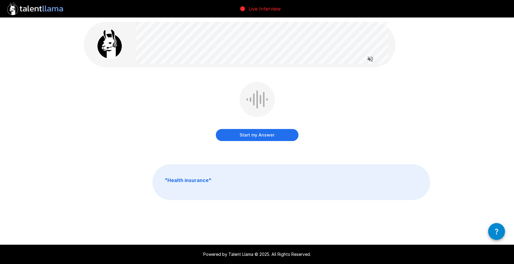
click at [260, 136] on button "Start my Answer" at bounding box center [257, 135] width 83 height 12
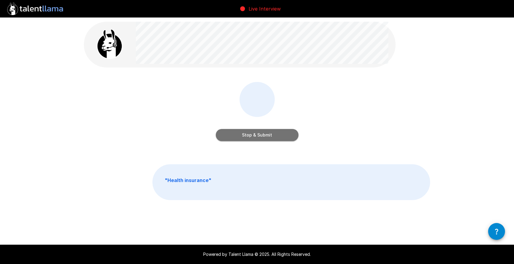
click at [260, 136] on button "Stop & Submit" at bounding box center [257, 135] width 83 height 12
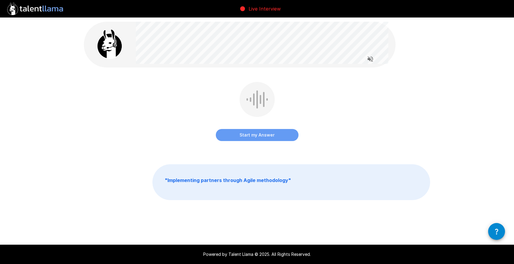
click at [247, 137] on button "Start my Answer" at bounding box center [257, 135] width 83 height 12
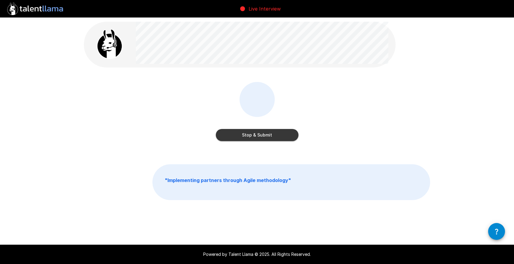
click at [247, 137] on button "Stop & Submit" at bounding box center [257, 135] width 83 height 12
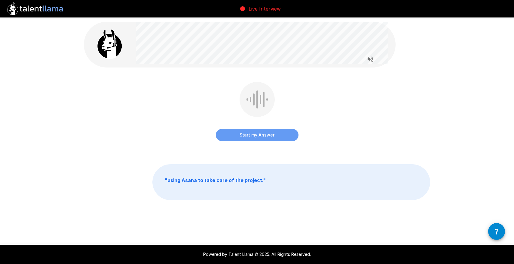
click at [253, 135] on button "Start my Answer" at bounding box center [257, 135] width 83 height 12
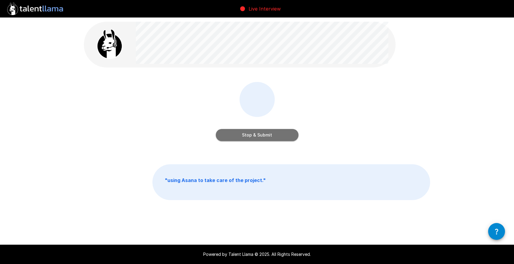
click at [253, 135] on button "Stop & Submit" at bounding box center [257, 135] width 83 height 12
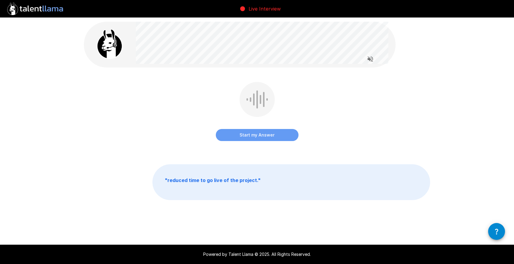
click at [264, 135] on button "Start my Answer" at bounding box center [257, 135] width 83 height 12
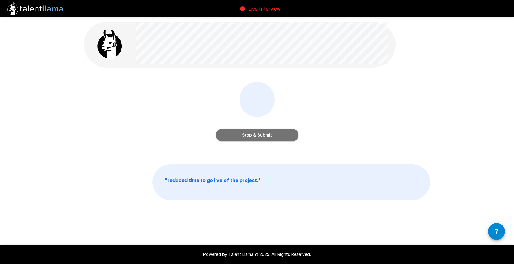
click at [264, 135] on button "Stop & Submit" at bounding box center [257, 135] width 83 height 12
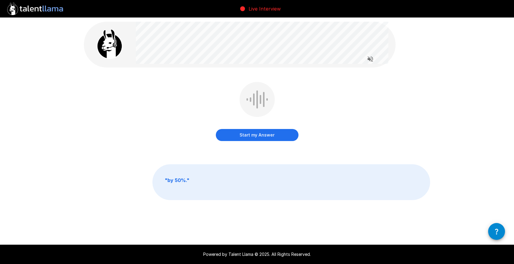
click at [248, 136] on button "Start my Answer" at bounding box center [257, 135] width 83 height 12
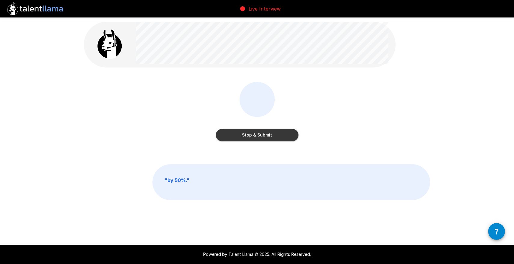
click at [248, 136] on button "Stop & Submit" at bounding box center [257, 135] width 83 height 12
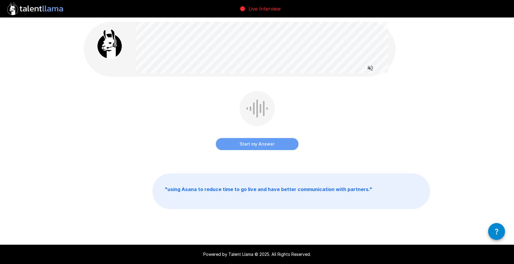
click at [254, 141] on button "Start my Answer" at bounding box center [257, 144] width 83 height 12
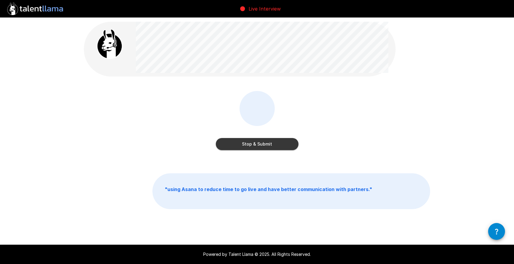
click at [254, 141] on button "Stop & Submit" at bounding box center [257, 144] width 83 height 12
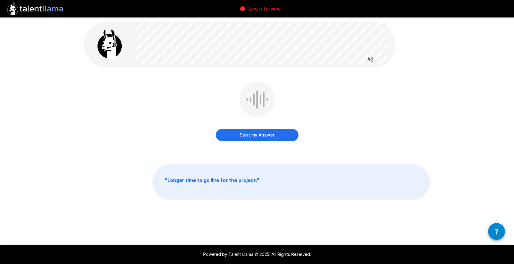
click at [253, 141] on div "Start my Answer" at bounding box center [257, 112] width 83 height 61
click at [254, 134] on button "Start my Answer" at bounding box center [257, 135] width 83 height 12
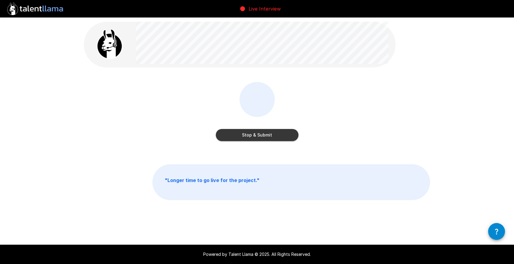
click at [254, 134] on button "Stop & Submit" at bounding box center [257, 135] width 83 height 12
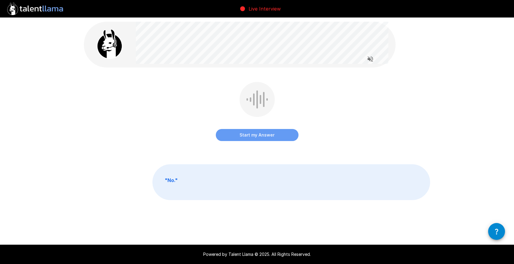
click at [248, 137] on button "Start my Answer" at bounding box center [257, 135] width 83 height 12
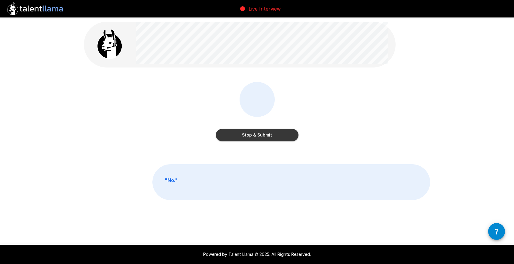
click at [248, 137] on button "Stop & Submit" at bounding box center [257, 135] width 83 height 12
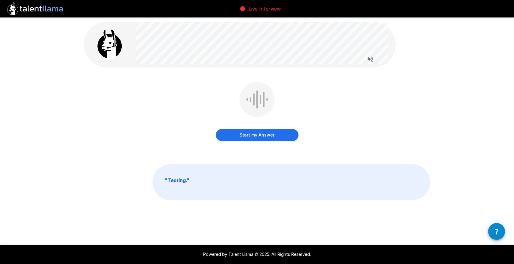
click at [252, 140] on button "Start my Answer" at bounding box center [257, 135] width 83 height 12
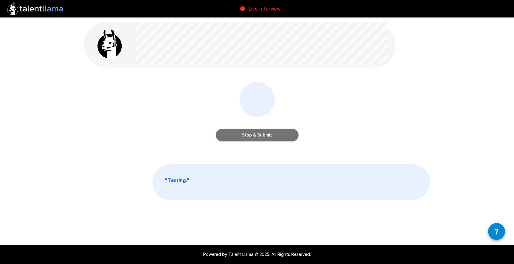
click at [252, 140] on button "Stop & Submit" at bounding box center [257, 135] width 83 height 12
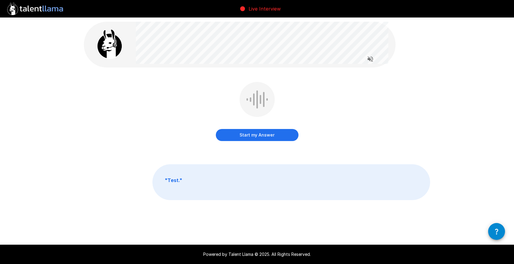
click at [249, 136] on button "Start my Answer" at bounding box center [257, 135] width 83 height 12
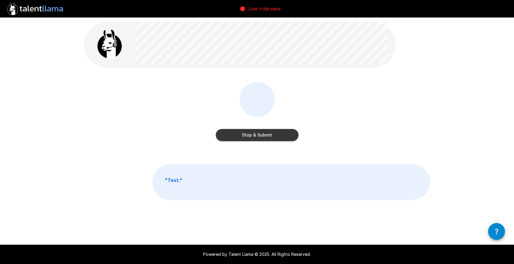
click at [249, 136] on button "Stop & Submit" at bounding box center [257, 135] width 83 height 12
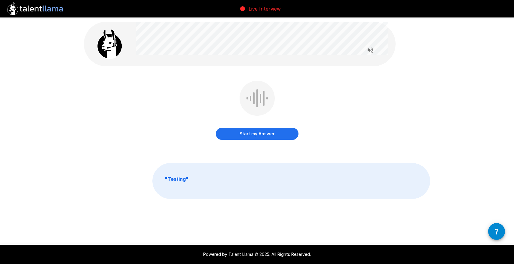
click at [253, 132] on button "Start my Answer" at bounding box center [257, 134] width 83 height 12
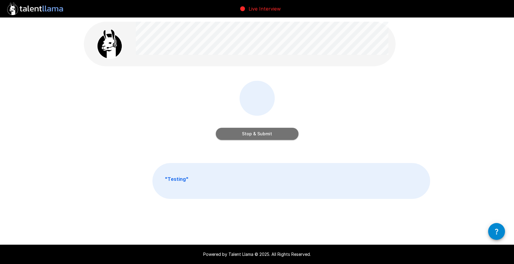
click at [252, 136] on button "Stop & Submit" at bounding box center [257, 134] width 83 height 12
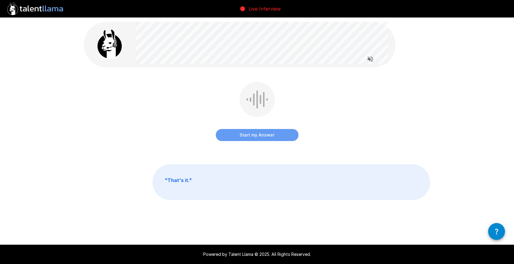
click at [260, 129] on button "Start my Answer" at bounding box center [257, 135] width 83 height 12
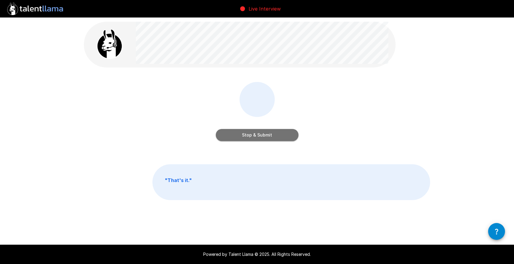
click at [260, 129] on button "Stop & Submit" at bounding box center [257, 135] width 83 height 12
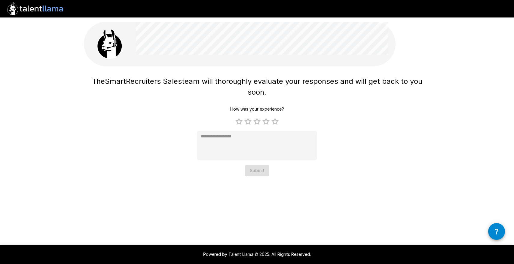
type textarea "*"
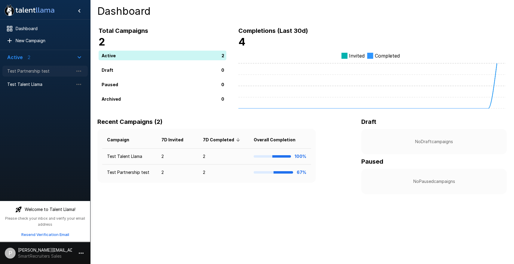
drag, startPoint x: 5, startPoint y: 70, endPoint x: 54, endPoint y: 70, distance: 49.3
click at [54, 70] on div "Test Partnership test" at bounding box center [44, 71] width 85 height 11
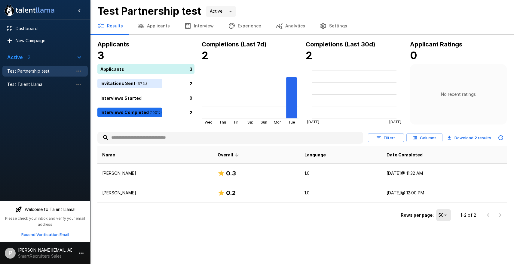
click at [151, 11] on b "Test Partnership test" at bounding box center [149, 11] width 104 height 12
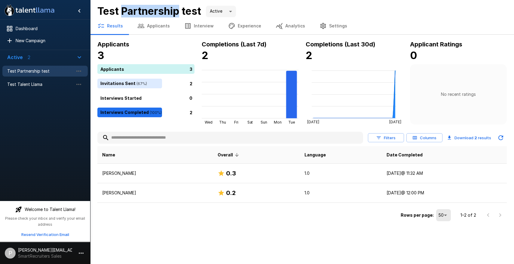
click at [151, 11] on b "Test Partnership test" at bounding box center [149, 11] width 104 height 12
copy b "Test Partnership test"
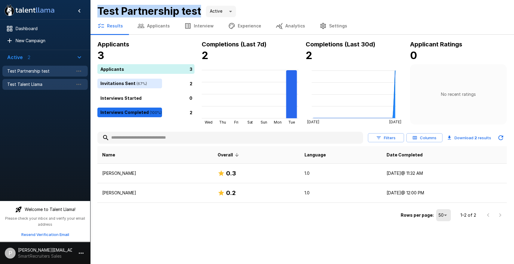
click at [32, 83] on span "Test Talent Llama" at bounding box center [40, 84] width 66 height 6
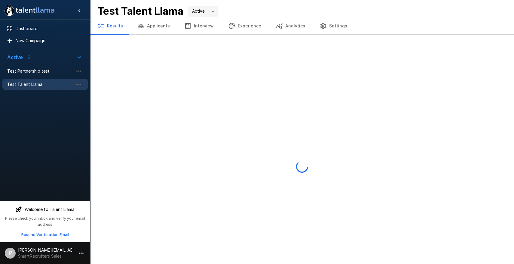
click at [152, 14] on b "Test Talent Llama" at bounding box center [140, 11] width 86 height 12
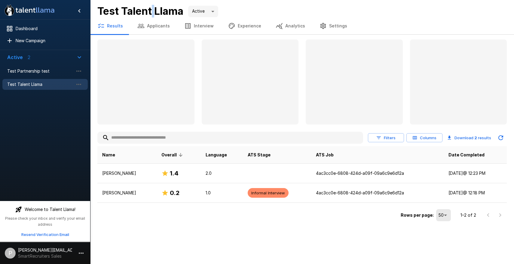
click at [152, 14] on b "Test Talent Llama" at bounding box center [140, 11] width 86 height 12
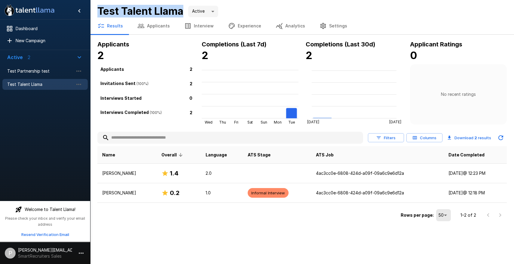
click at [152, 14] on b "Test Talent Llama" at bounding box center [140, 11] width 86 height 12
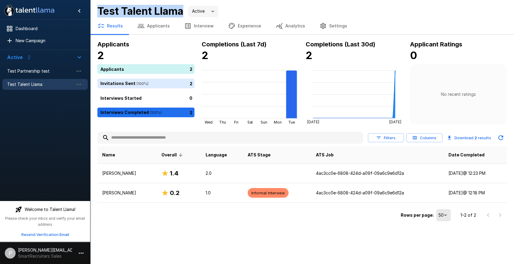
copy b "Test Talent Llama"
